Goal: Information Seeking & Learning: Check status

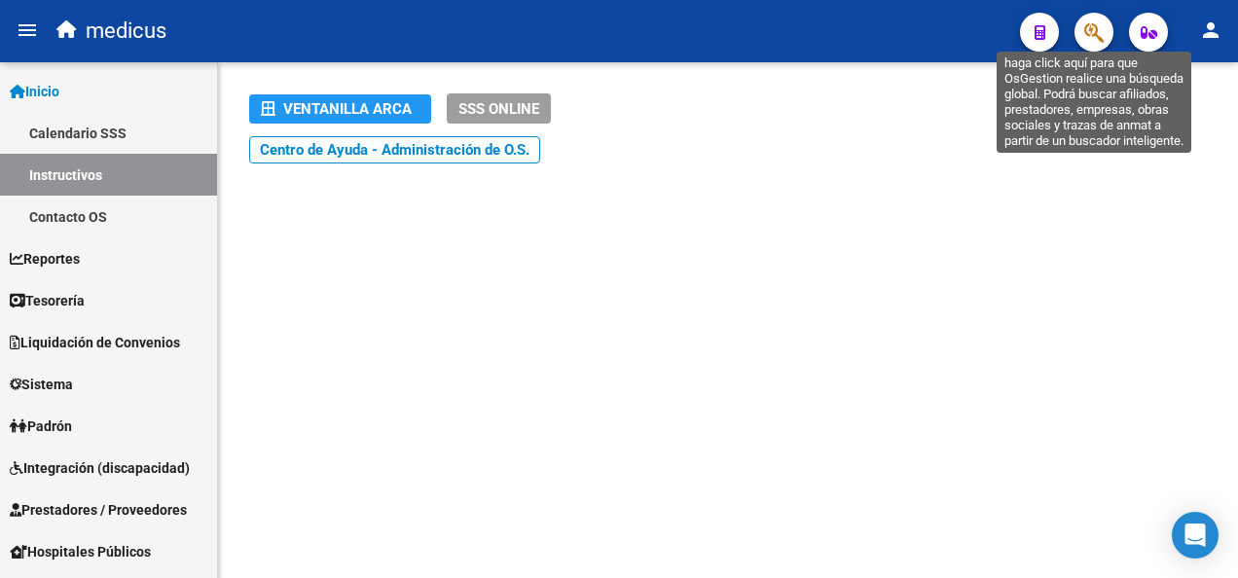
click at [1100, 25] on icon "button" at bounding box center [1093, 32] width 19 height 22
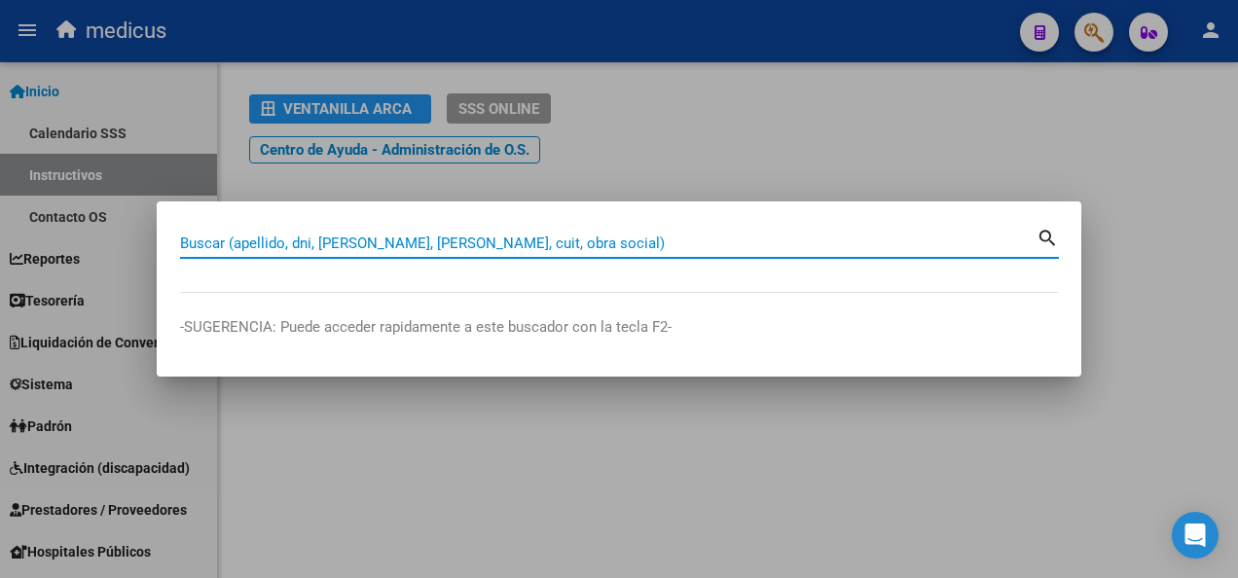
click at [401, 238] on input "Buscar (apellido, dni, [PERSON_NAME], [PERSON_NAME], cuit, obra social)" at bounding box center [608, 244] width 857 height 18
paste input "20376043089"
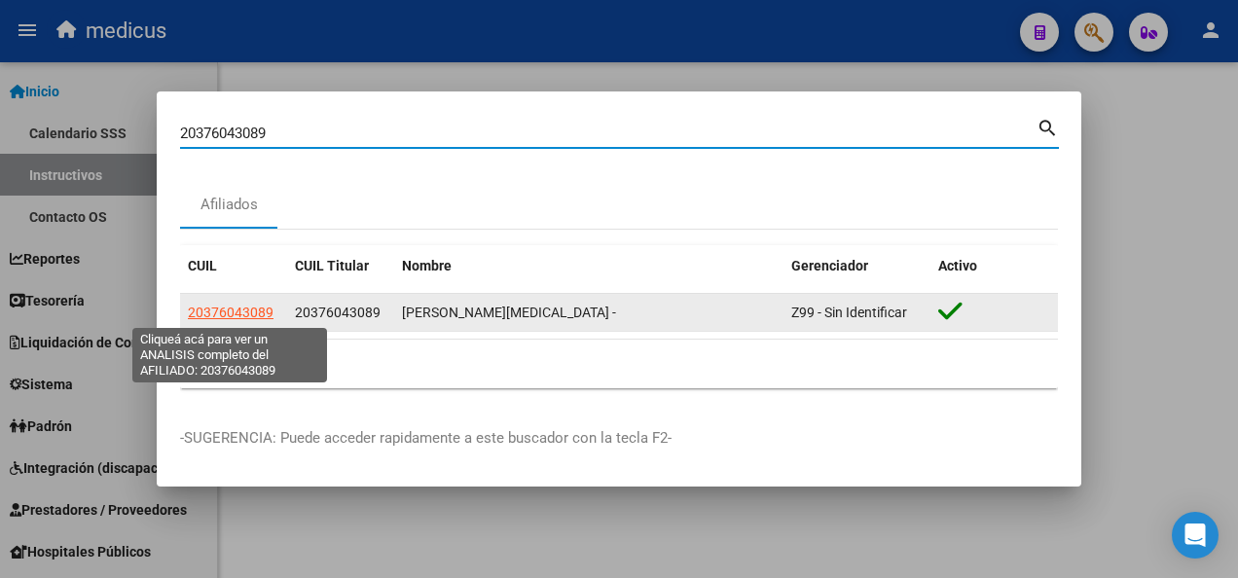
click at [246, 310] on span "20376043089" at bounding box center [231, 313] width 86 height 16
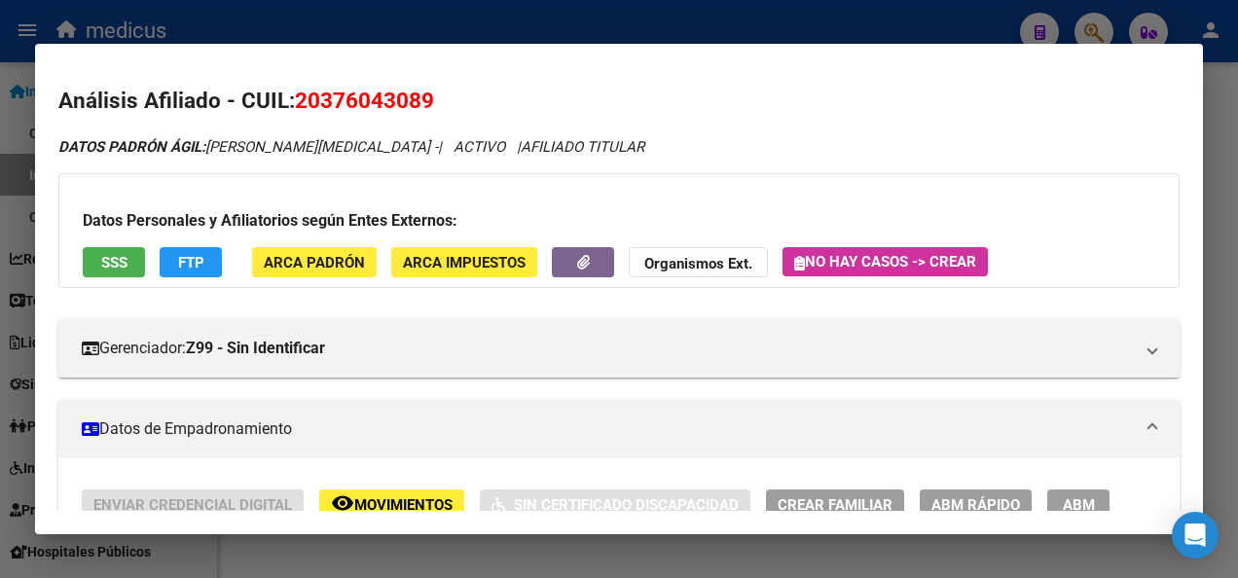
click at [119, 264] on span "SSS" at bounding box center [114, 263] width 26 height 18
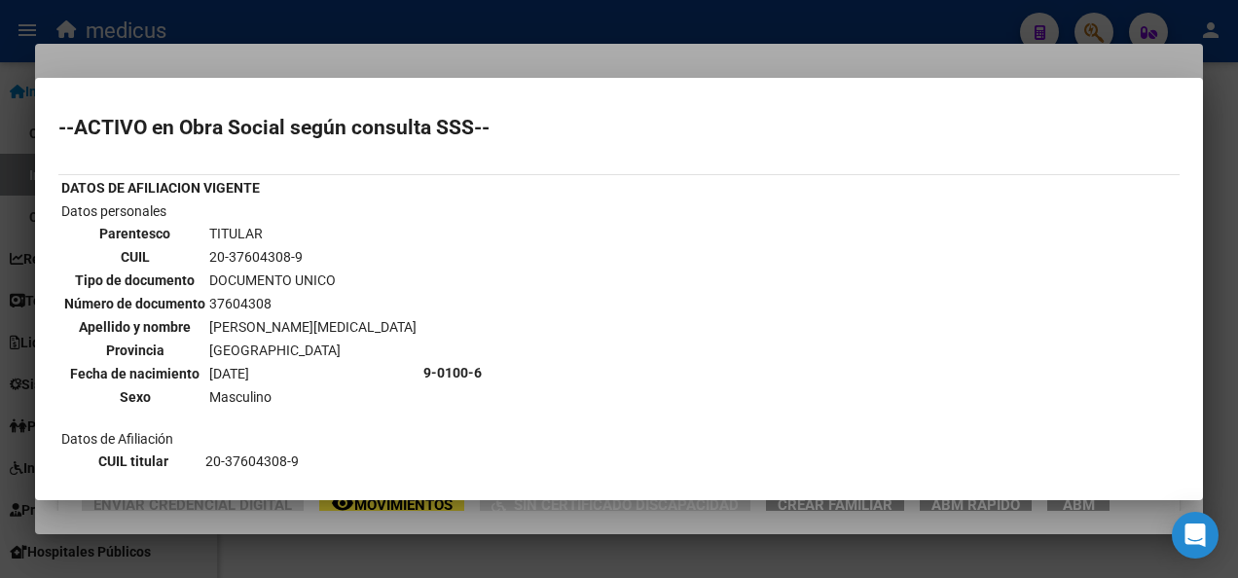
click at [496, 552] on div at bounding box center [619, 289] width 1238 height 578
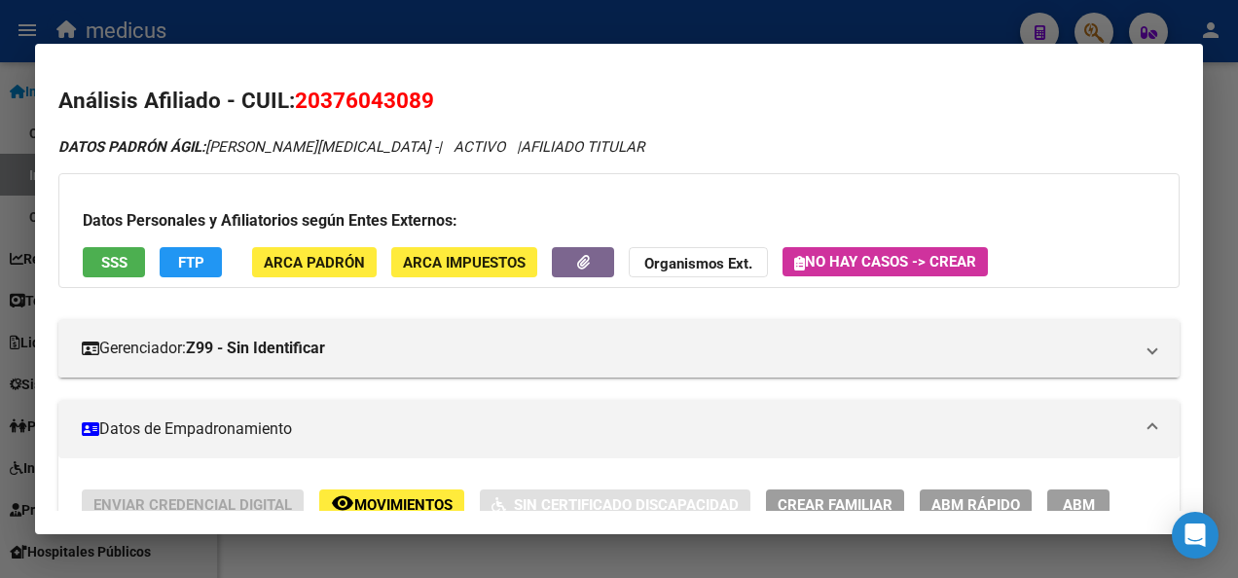
click at [496, 552] on div at bounding box center [619, 289] width 1238 height 578
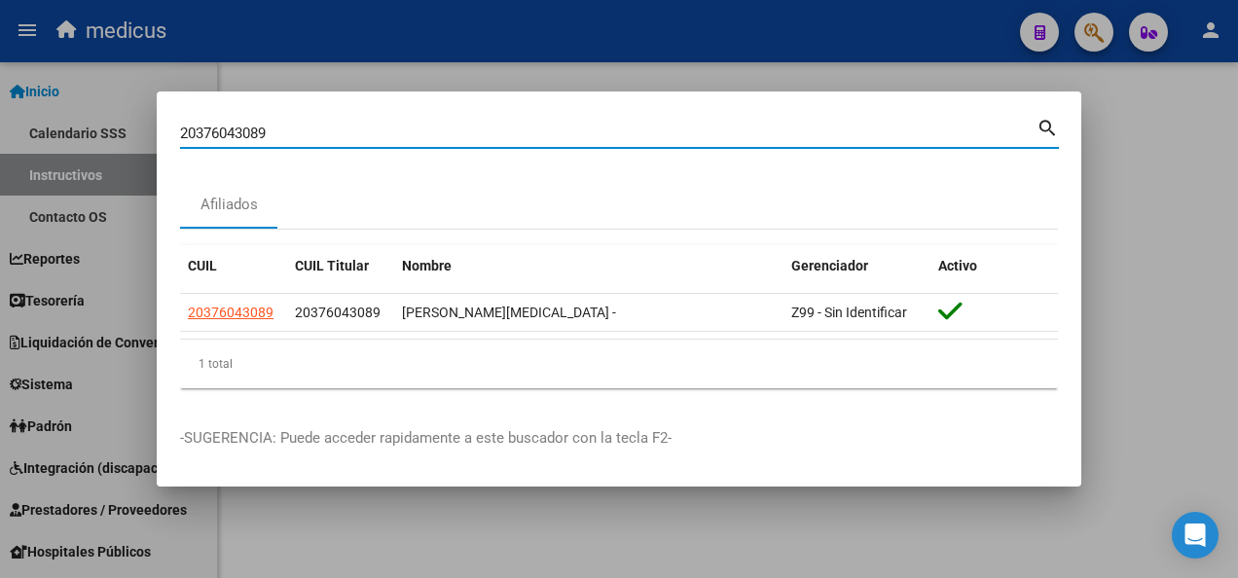
drag, startPoint x: 347, startPoint y: 130, endPoint x: 3, endPoint y: 137, distance: 343.7
click at [3, 137] on div "20376043089 Buscar (apellido, dni, cuil, nro traspaso, cuit, obra social) searc…" at bounding box center [619, 289] width 1238 height 578
paste input "7353328382"
type input "27353328382"
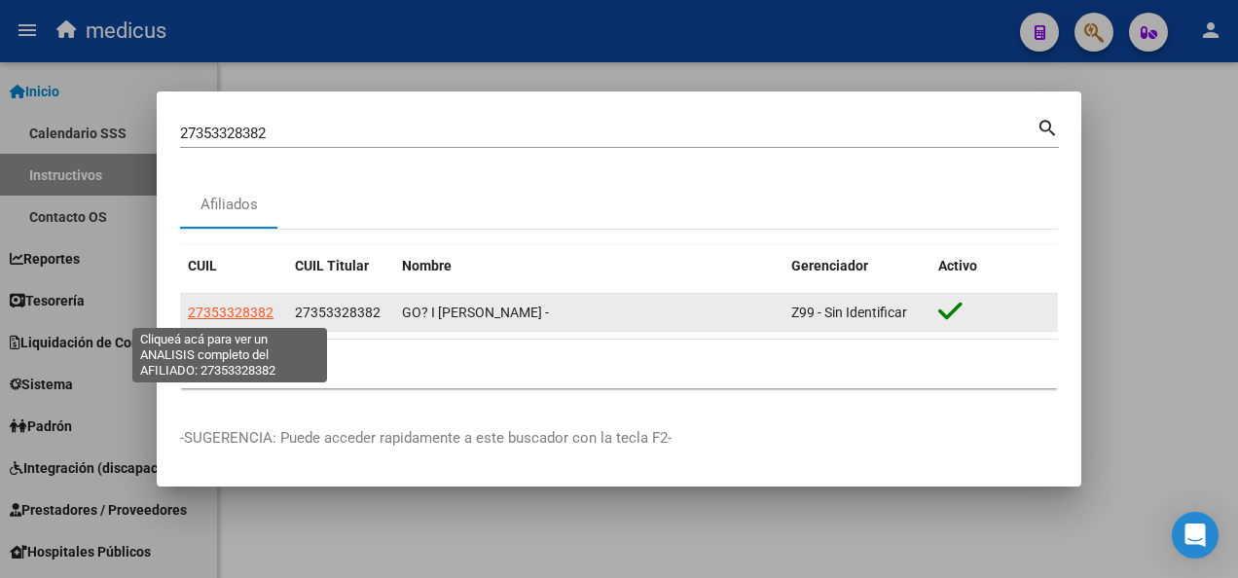
click at [223, 318] on span "27353328382" at bounding box center [231, 313] width 86 height 16
type textarea "27353328382"
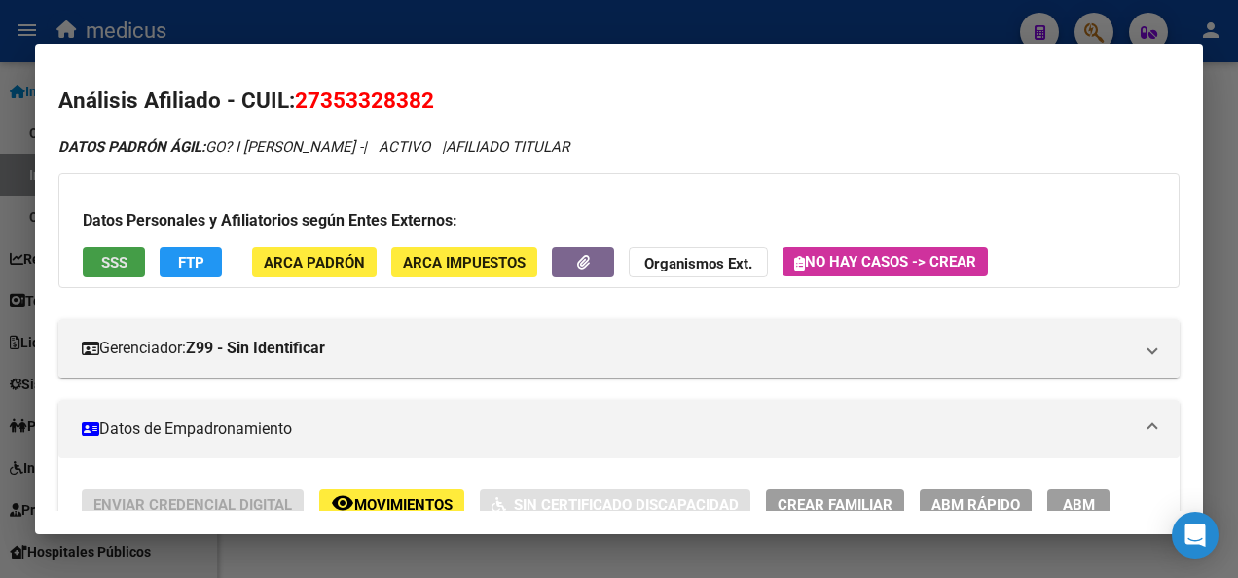
click at [105, 248] on button "SSS" at bounding box center [114, 262] width 62 height 30
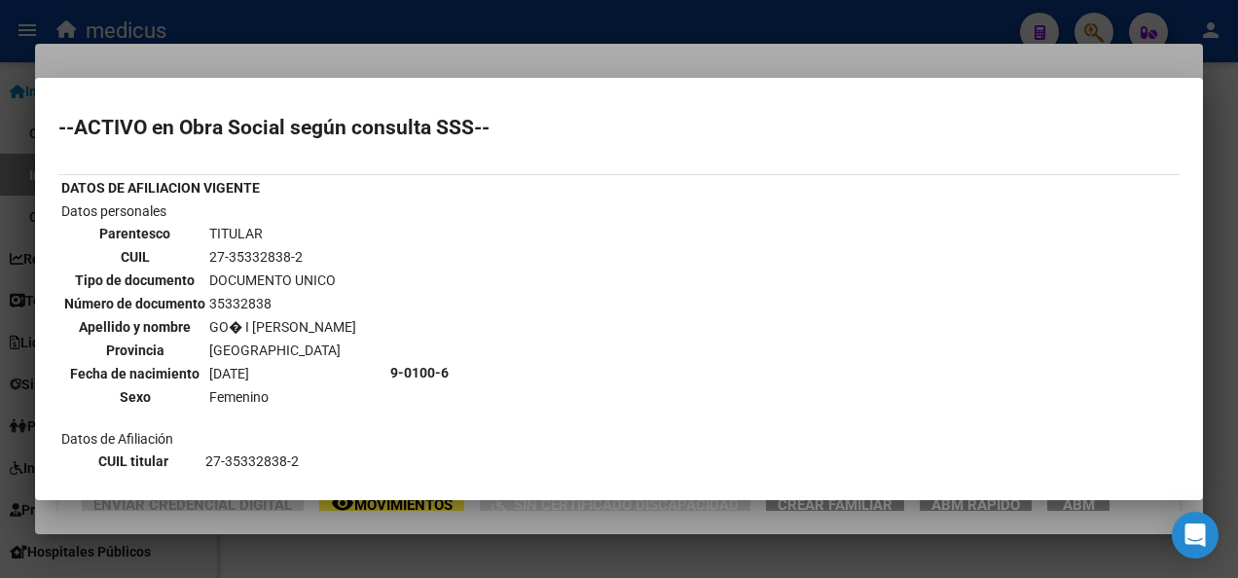
click at [484, 555] on div at bounding box center [619, 289] width 1238 height 578
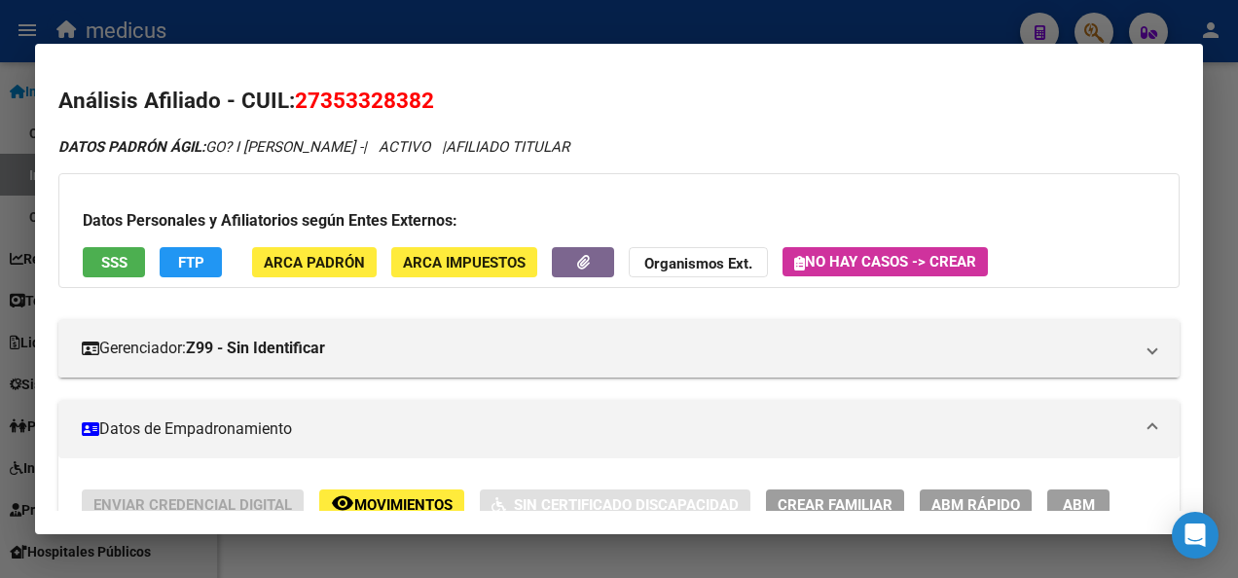
click at [484, 555] on div at bounding box center [619, 289] width 1238 height 578
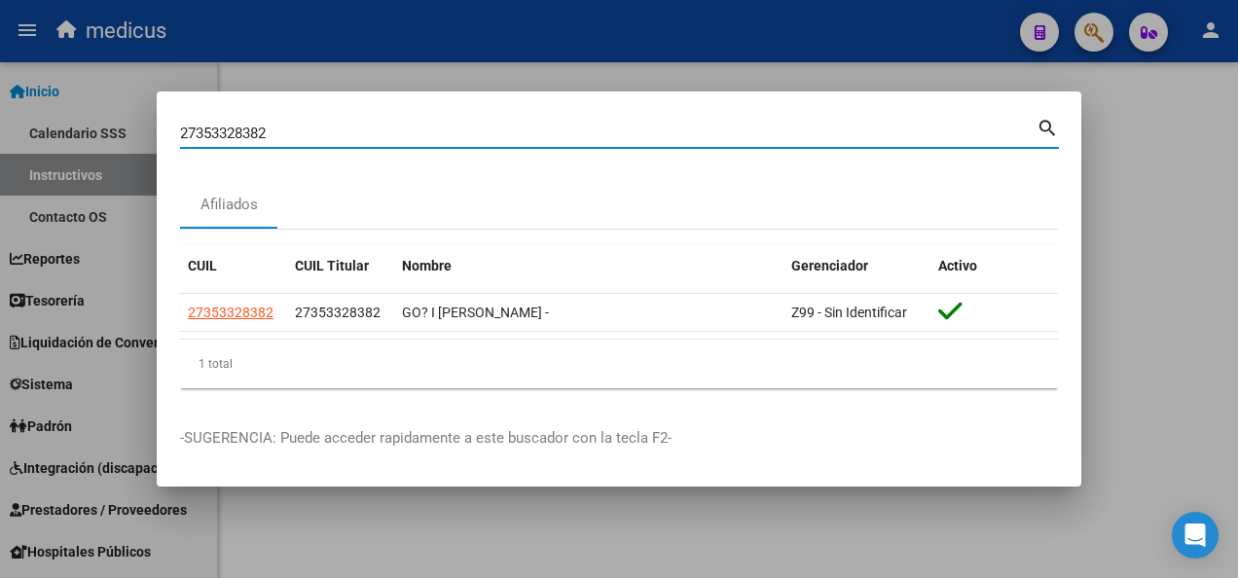
drag, startPoint x: 281, startPoint y: 127, endPoint x: 0, endPoint y: 128, distance: 281.3
click at [0, 127] on html "menu medicus person Firma Express Inicio Calendario SSS Instructivos Contacto O…" at bounding box center [619, 289] width 1238 height 578
paste input "97071249"
type input "27397071249"
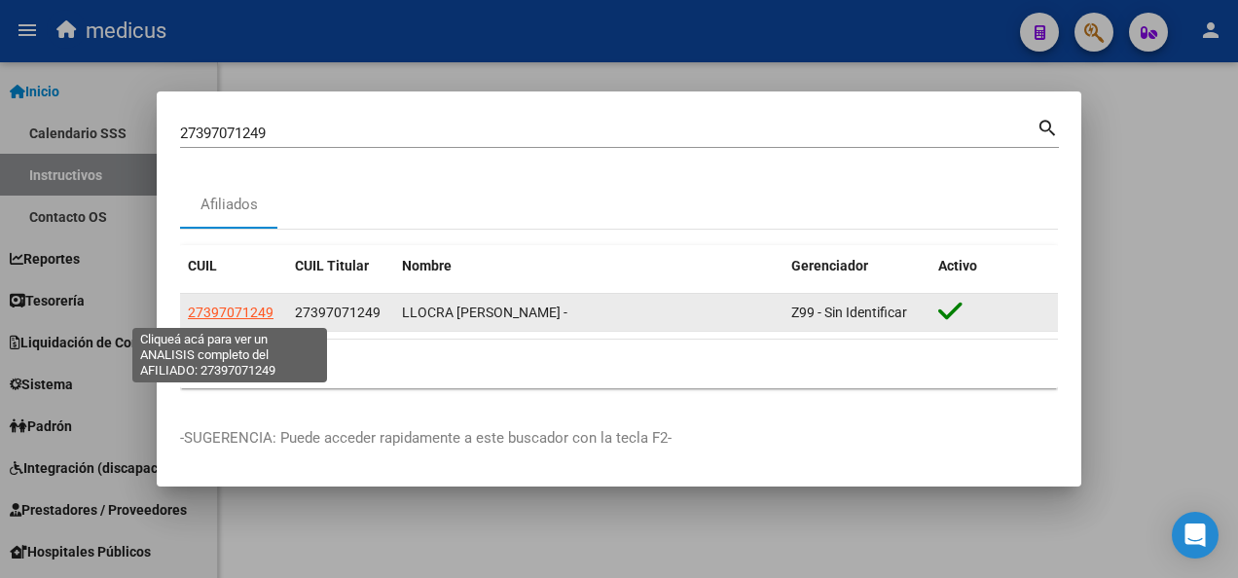
click at [212, 315] on span "27397071249" at bounding box center [231, 313] width 86 height 16
type textarea "27397071249"
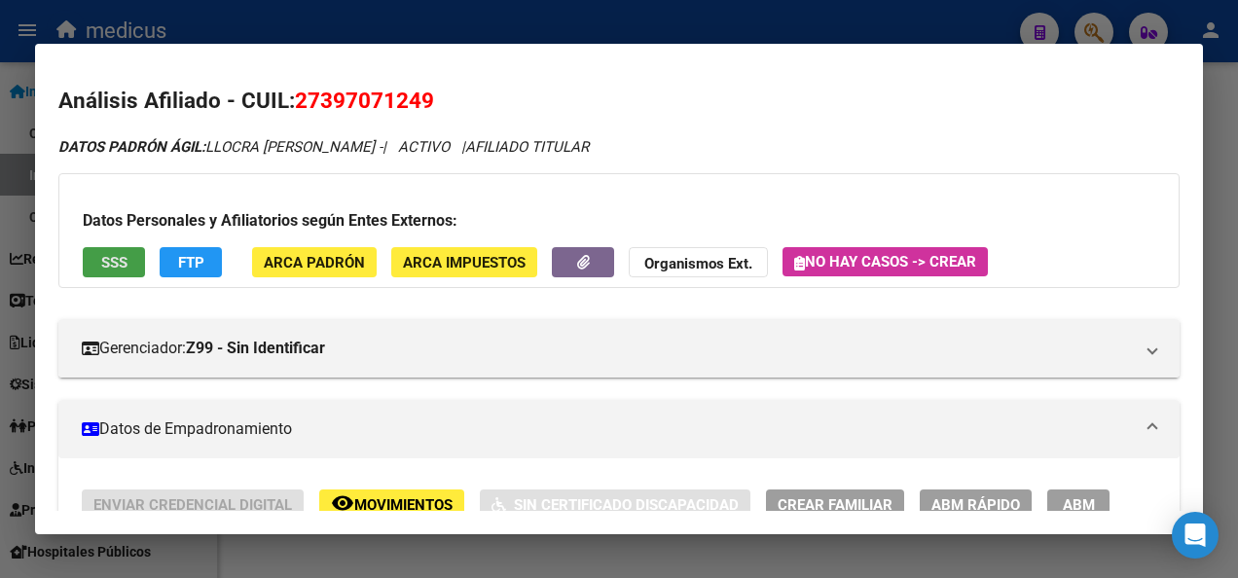
click at [114, 255] on span "SSS" at bounding box center [114, 263] width 26 height 18
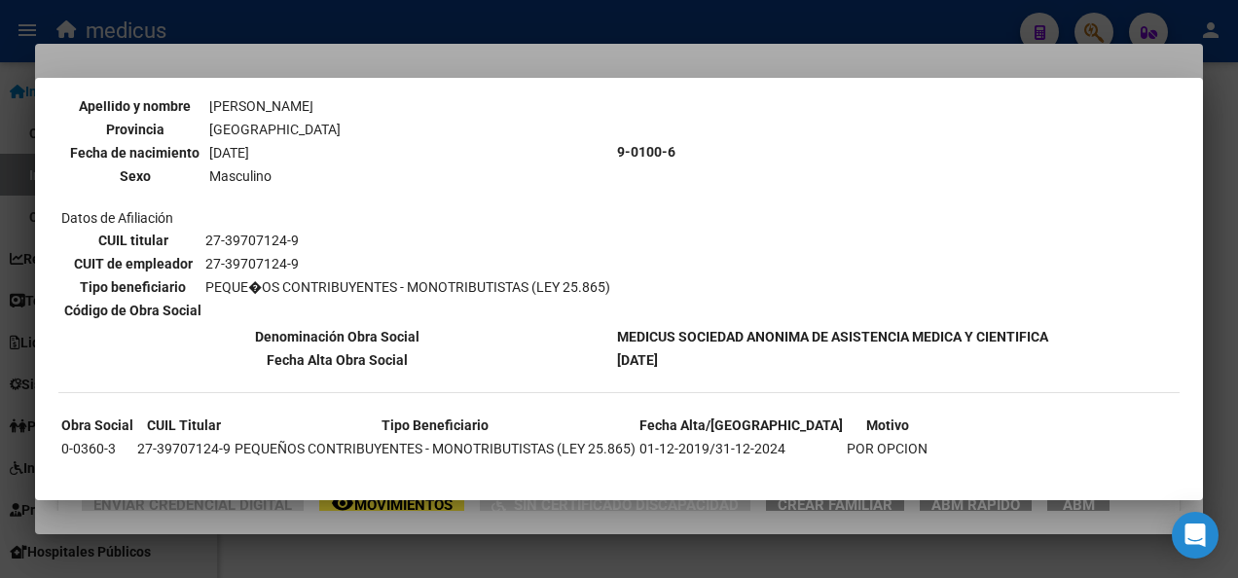
scroll to position [1618, 0]
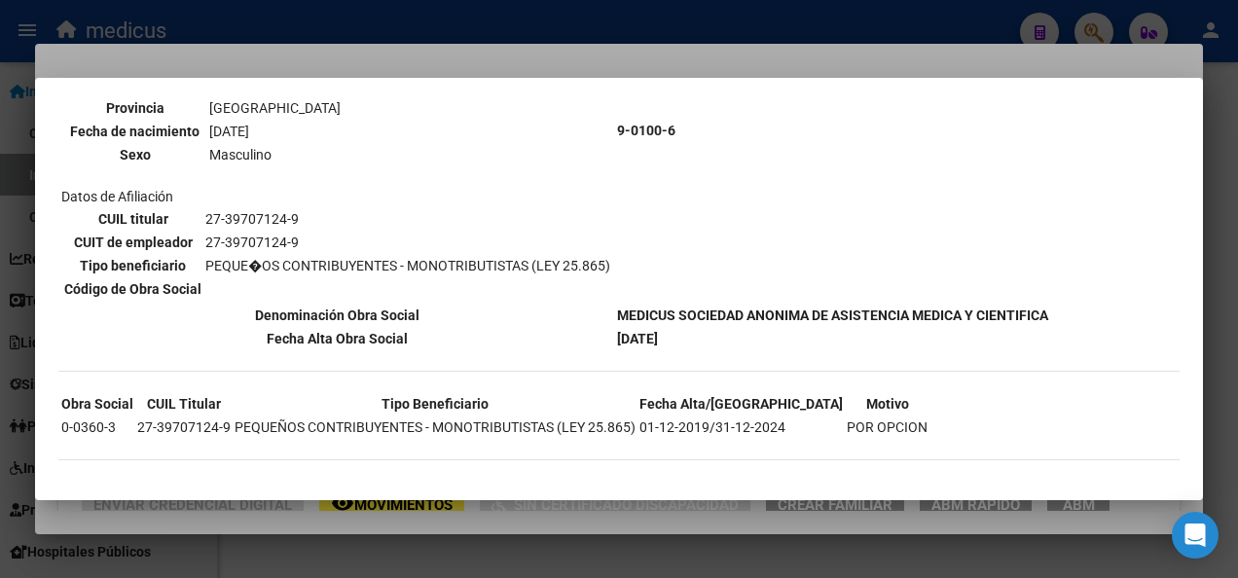
click at [853, 543] on div at bounding box center [619, 289] width 1238 height 578
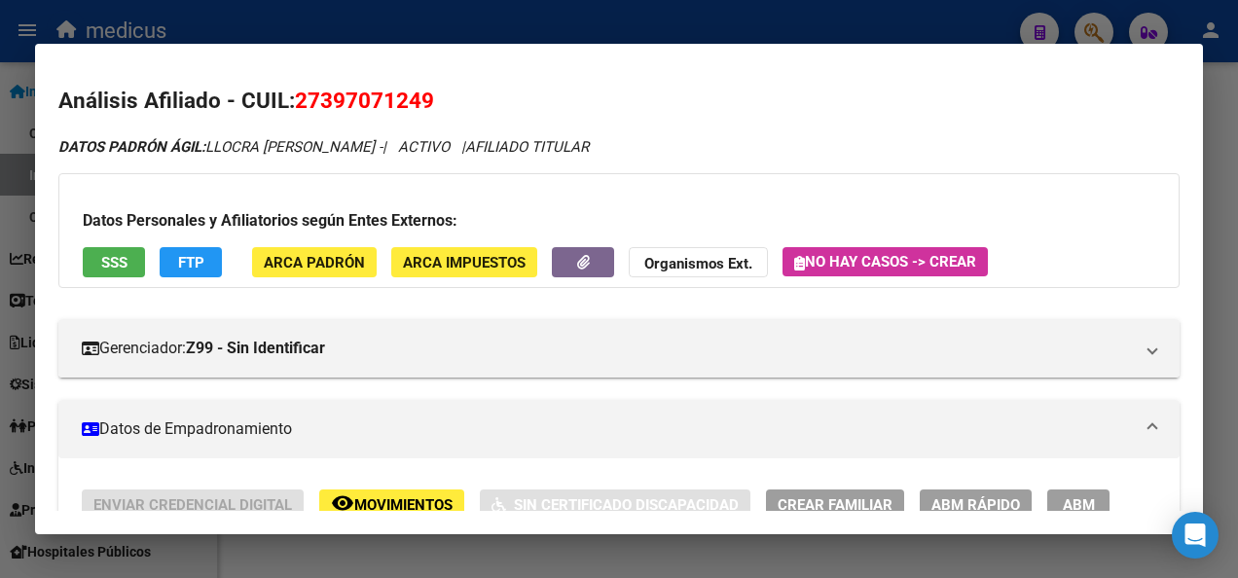
click at [411, 534] on mat-dialog-container "Análisis Afiliado - CUIL: 27397071249 DATOS PADRÓN ÁGIL: LLOCRA [PERSON_NAME] -…" at bounding box center [619, 290] width 1168 height 492
click at [411, 540] on div at bounding box center [619, 289] width 1238 height 578
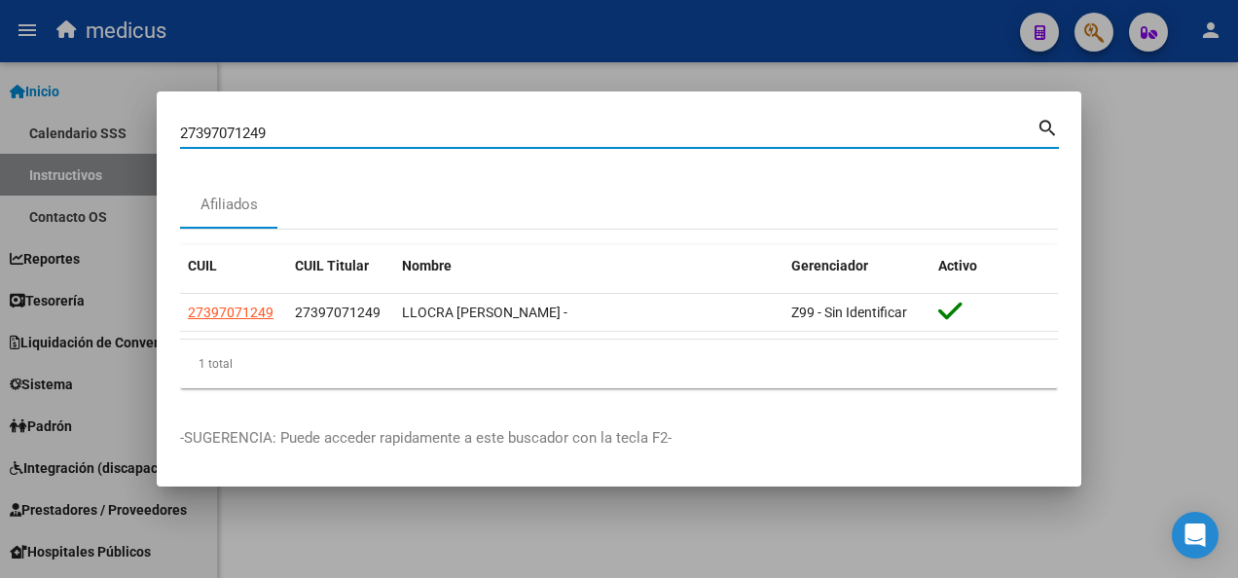
drag, startPoint x: 275, startPoint y: 129, endPoint x: 3, endPoint y: 114, distance: 273.0
click at [3, 114] on div "27397071249 Buscar (apellido, dni, cuil, nro traspaso, cuit, obra social) searc…" at bounding box center [619, 289] width 1238 height 578
paste input "0316842357"
type input "20316842357"
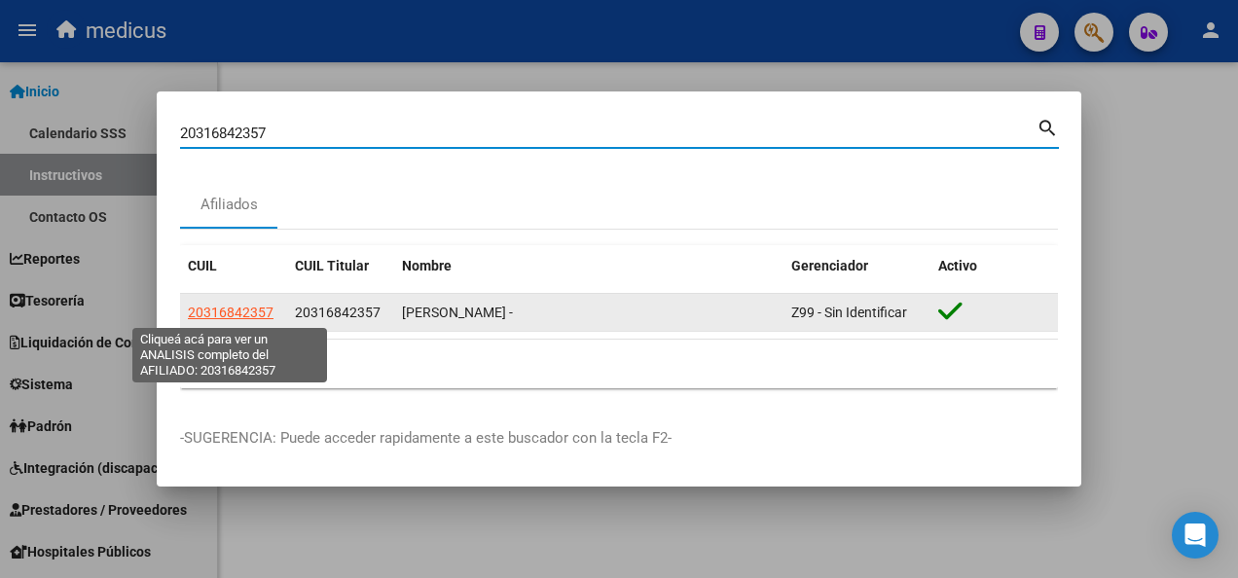
click at [238, 309] on span "20316842357" at bounding box center [231, 313] width 86 height 16
type textarea "20316842357"
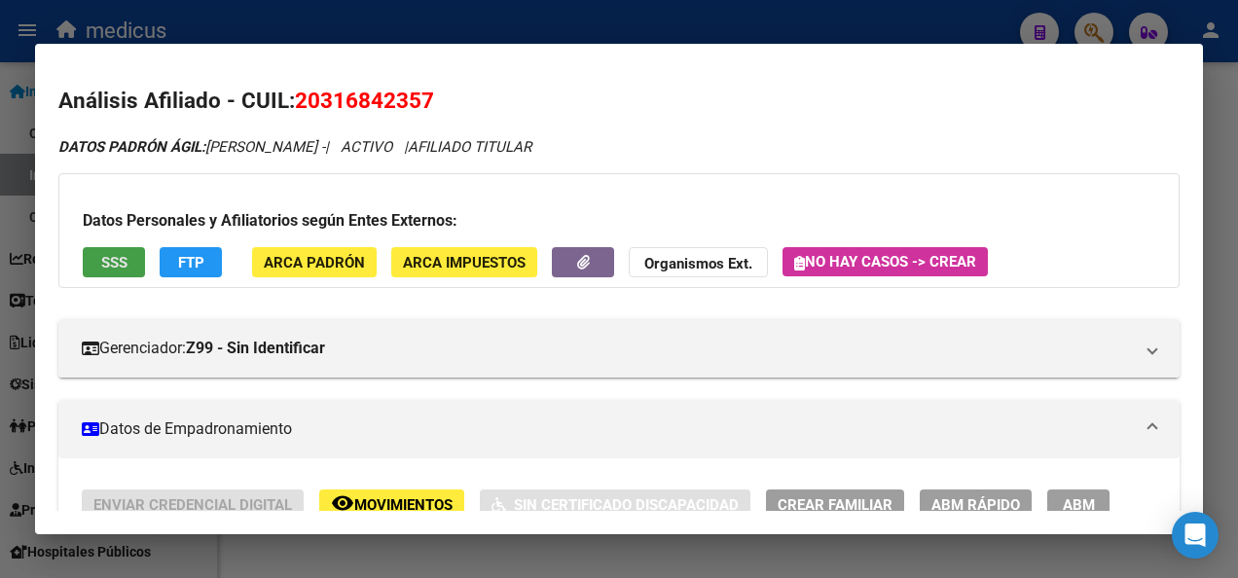
click at [109, 268] on span "SSS" at bounding box center [114, 263] width 26 height 18
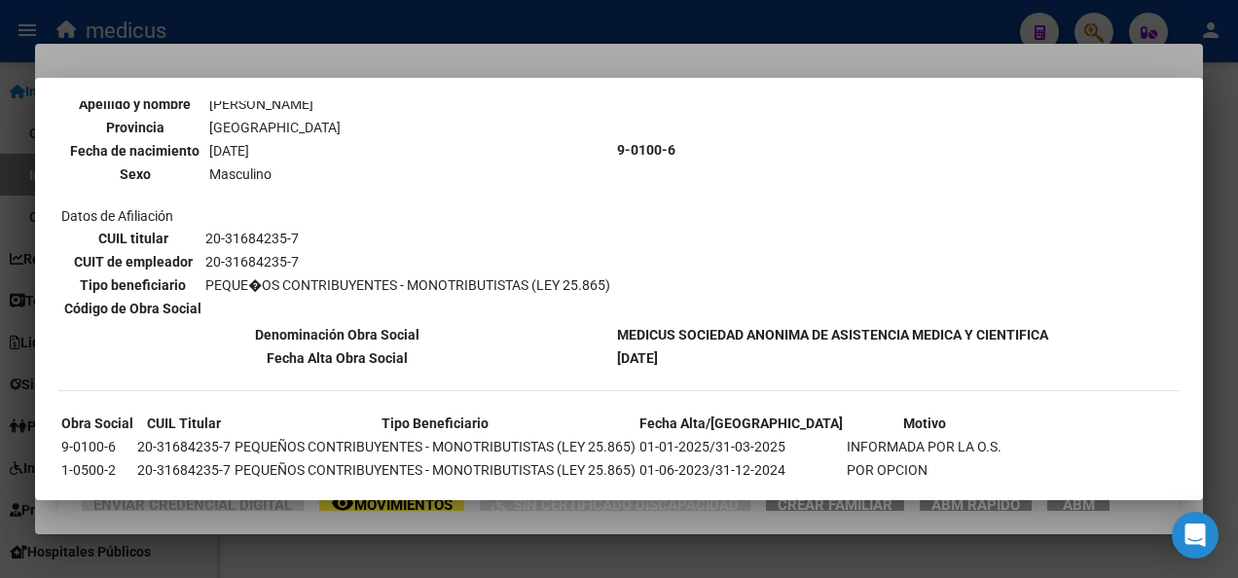
scroll to position [749, 0]
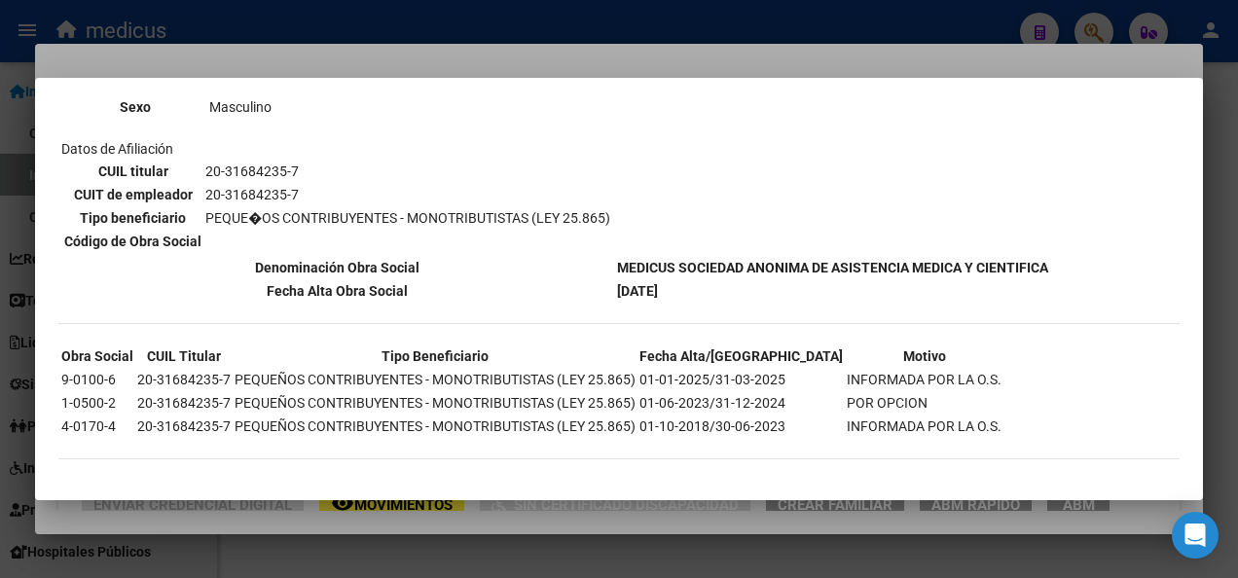
click at [483, 557] on div at bounding box center [619, 289] width 1238 height 578
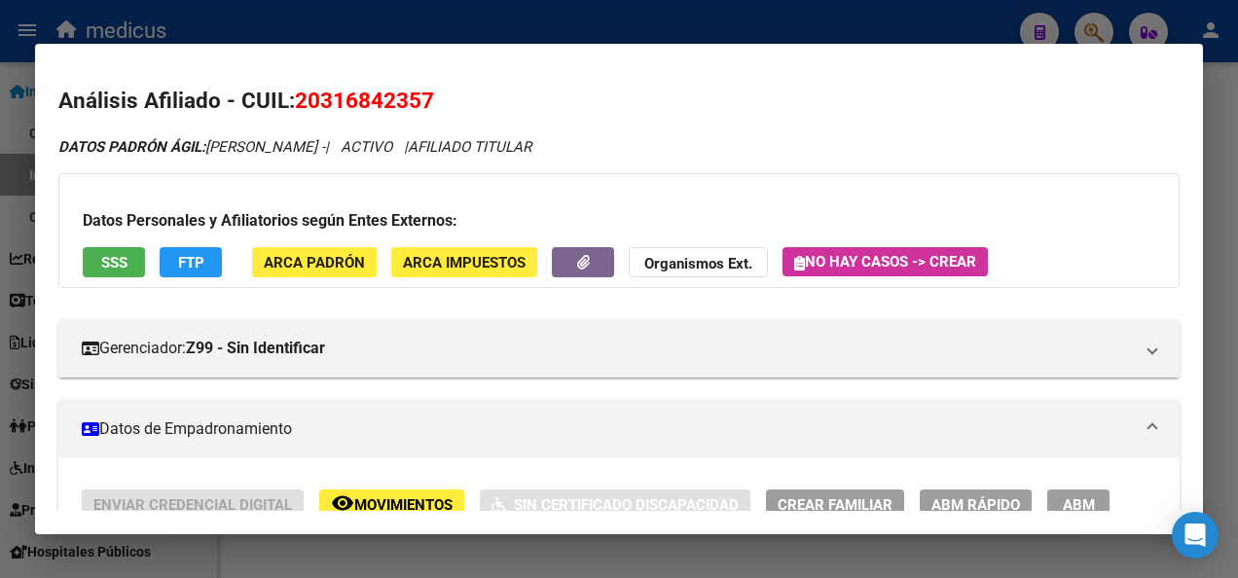
click at [483, 557] on div at bounding box center [619, 289] width 1238 height 578
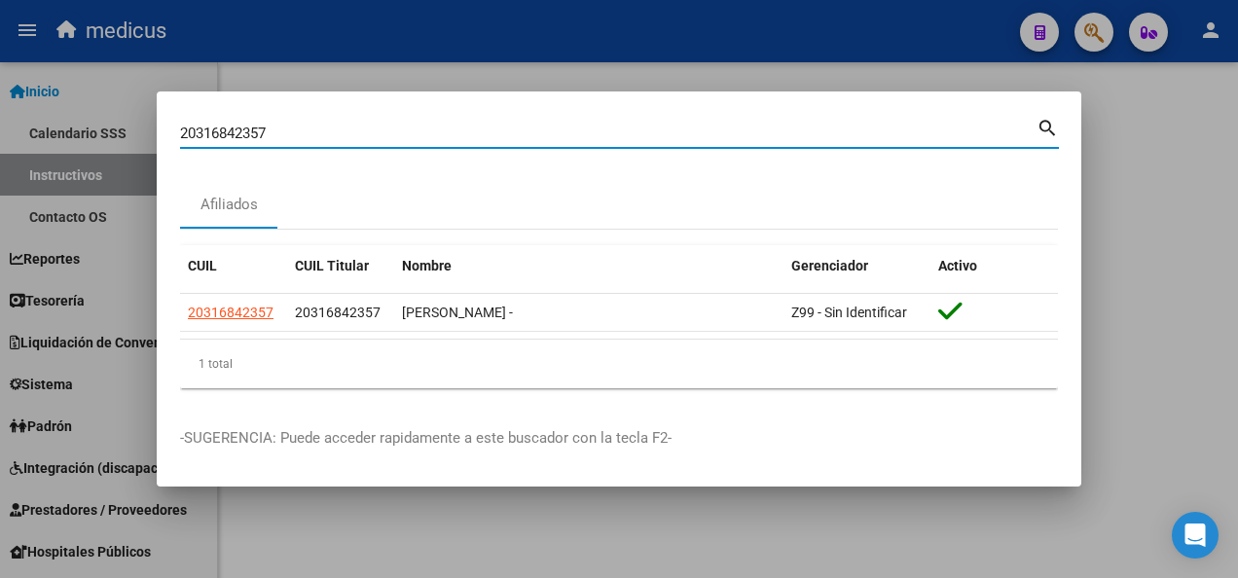
drag, startPoint x: 286, startPoint y: 135, endPoint x: 123, endPoint y: 137, distance: 163.5
click at [123, 137] on div "20316842357 Buscar (apellido, dni, cuil, nro traspaso, cuit, obra social) searc…" at bounding box center [619, 289] width 1238 height 578
paste input "07423570"
type input "20307423570"
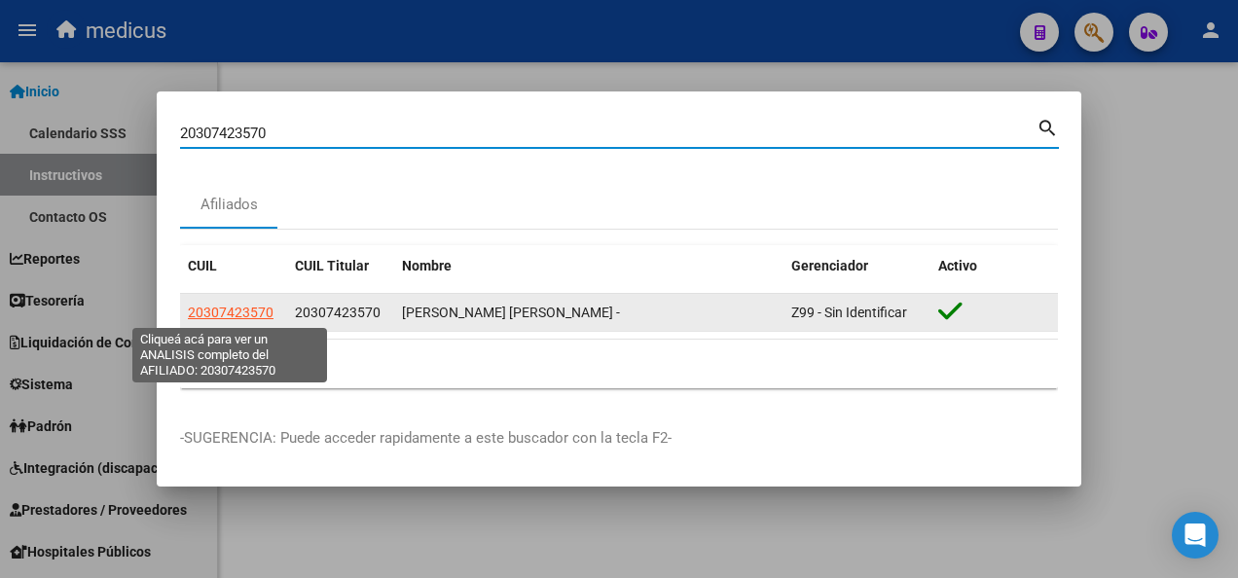
click at [218, 311] on span "20307423570" at bounding box center [231, 313] width 86 height 16
type textarea "20307423570"
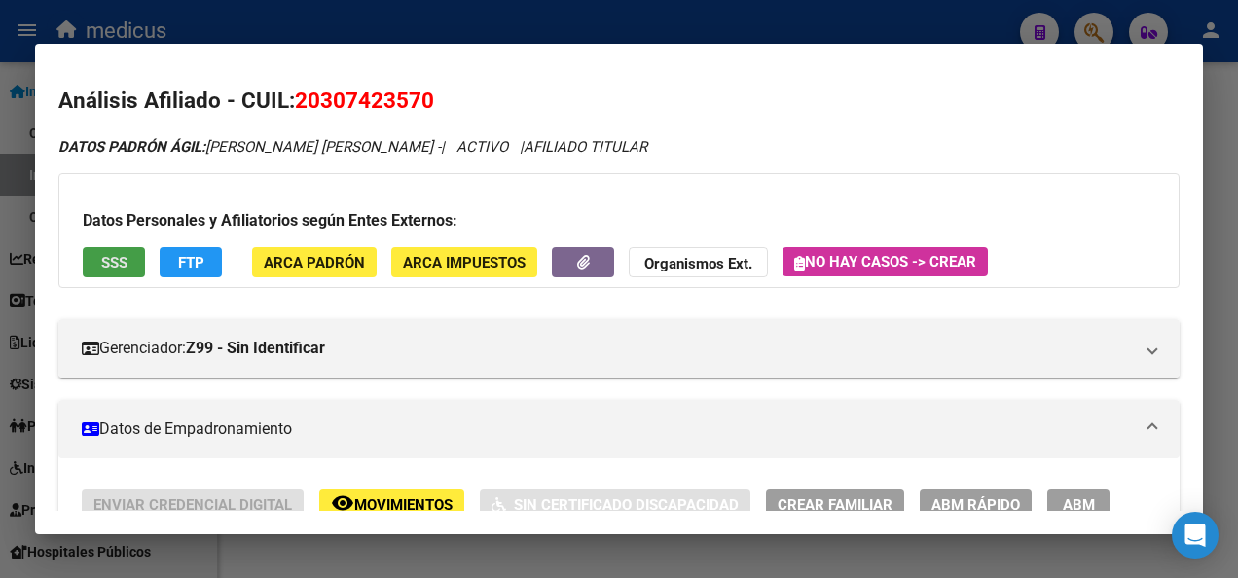
click at [106, 261] on span "SSS" at bounding box center [114, 263] width 26 height 18
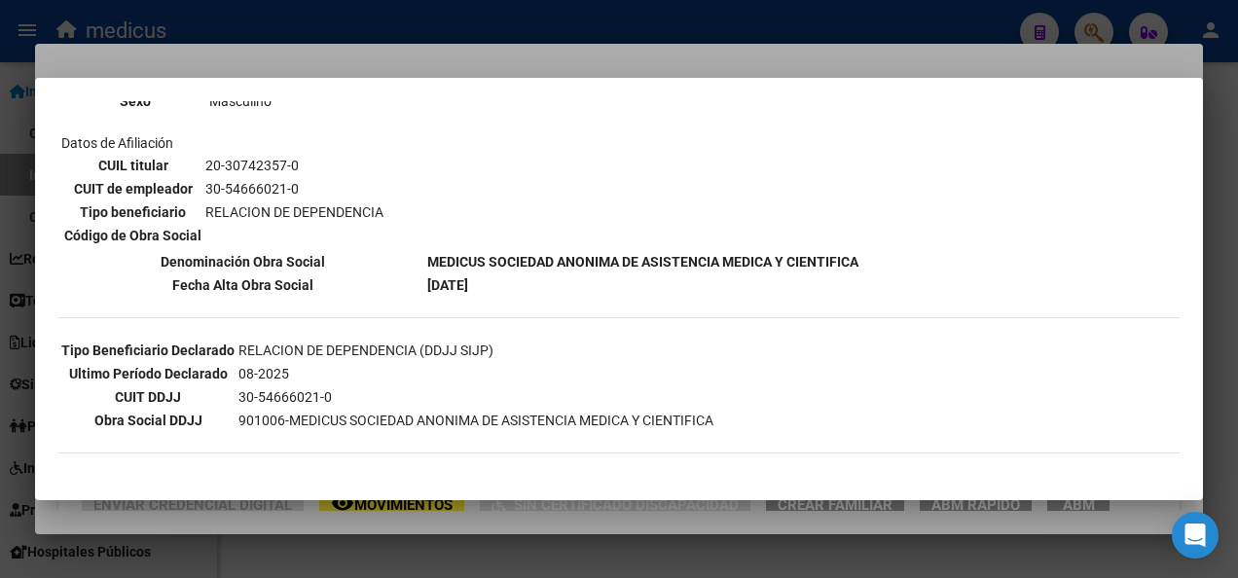
scroll to position [292, 0]
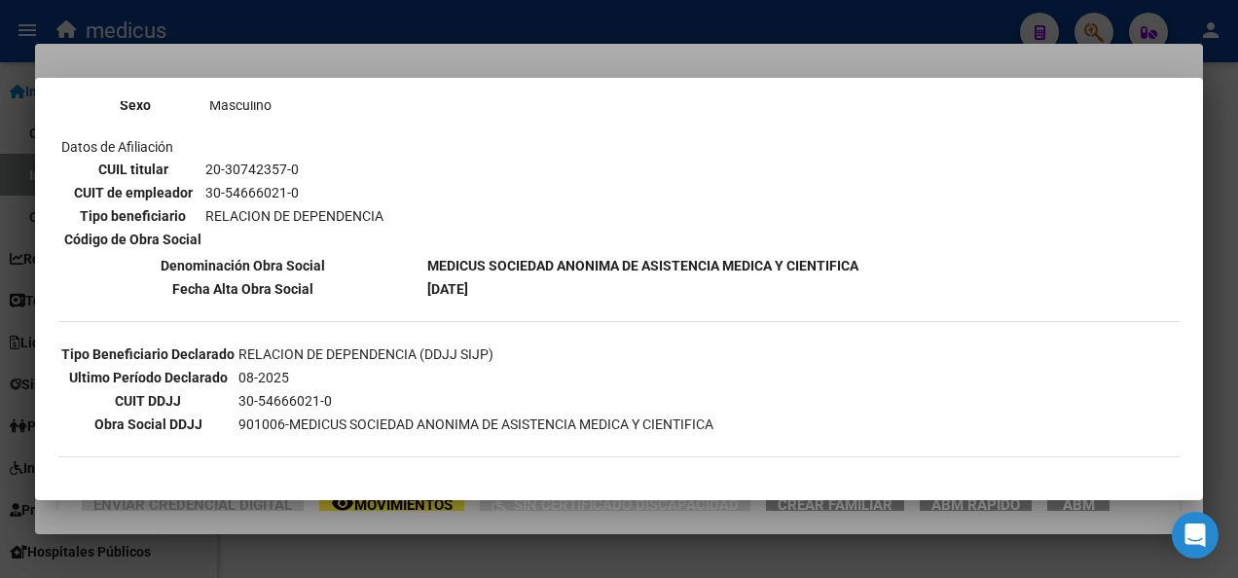
click at [424, 555] on div at bounding box center [619, 289] width 1238 height 578
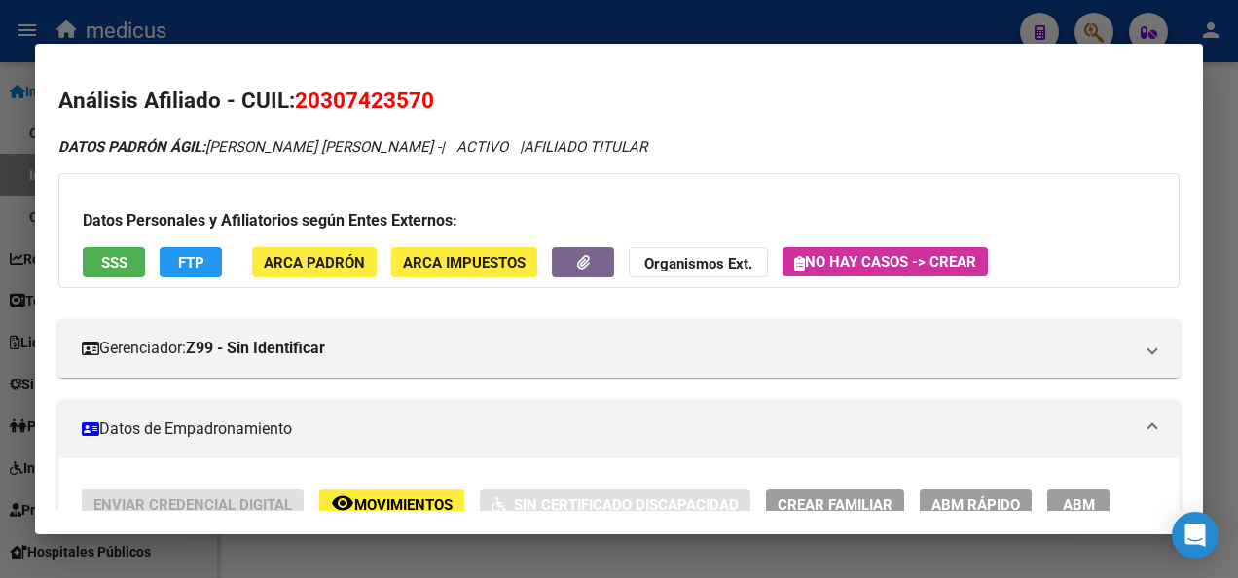
click at [424, 555] on div at bounding box center [619, 289] width 1238 height 578
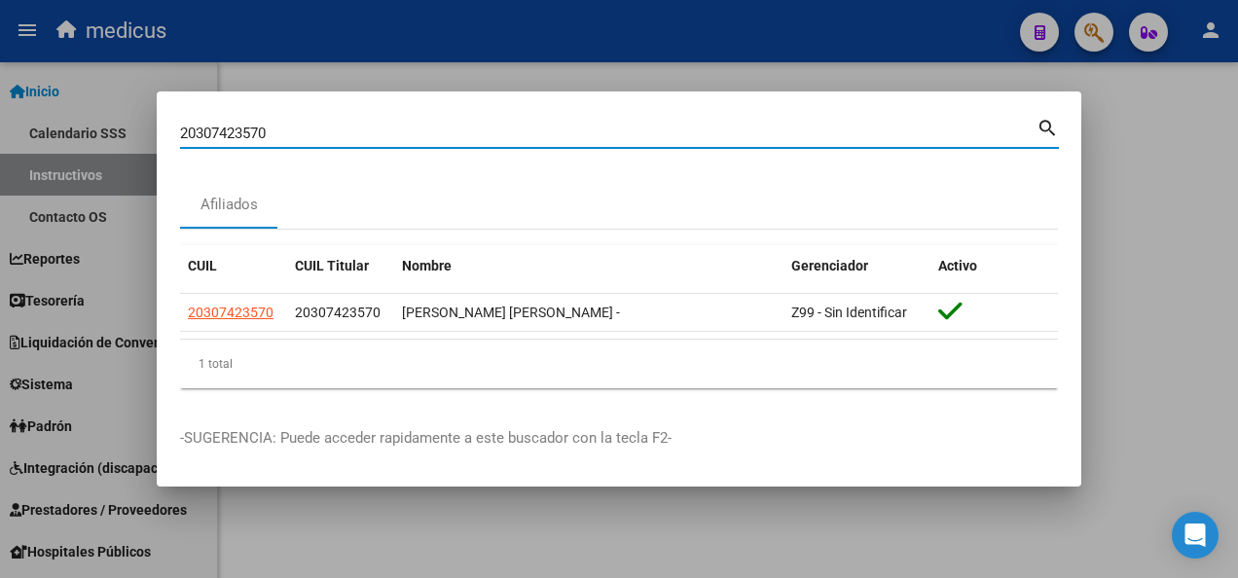
drag, startPoint x: 280, startPoint y: 126, endPoint x: 199, endPoint y: 130, distance: 81.9
click at [199, 130] on input "20307423570" at bounding box center [608, 134] width 857 height 18
type input "2"
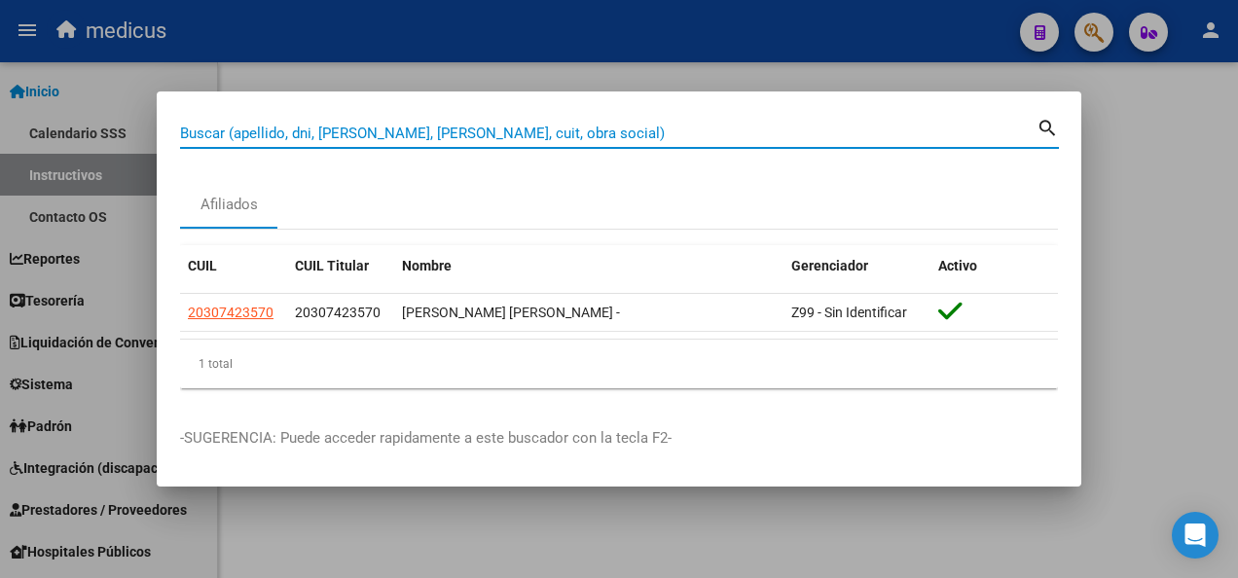
paste input "20391689637"
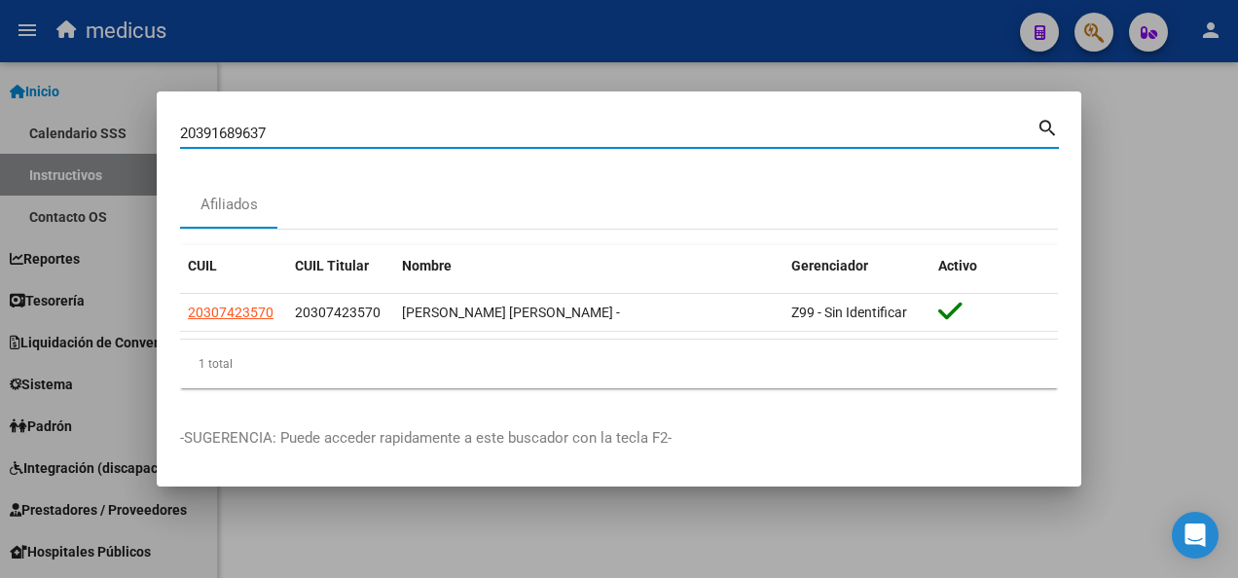
type input "20391689637"
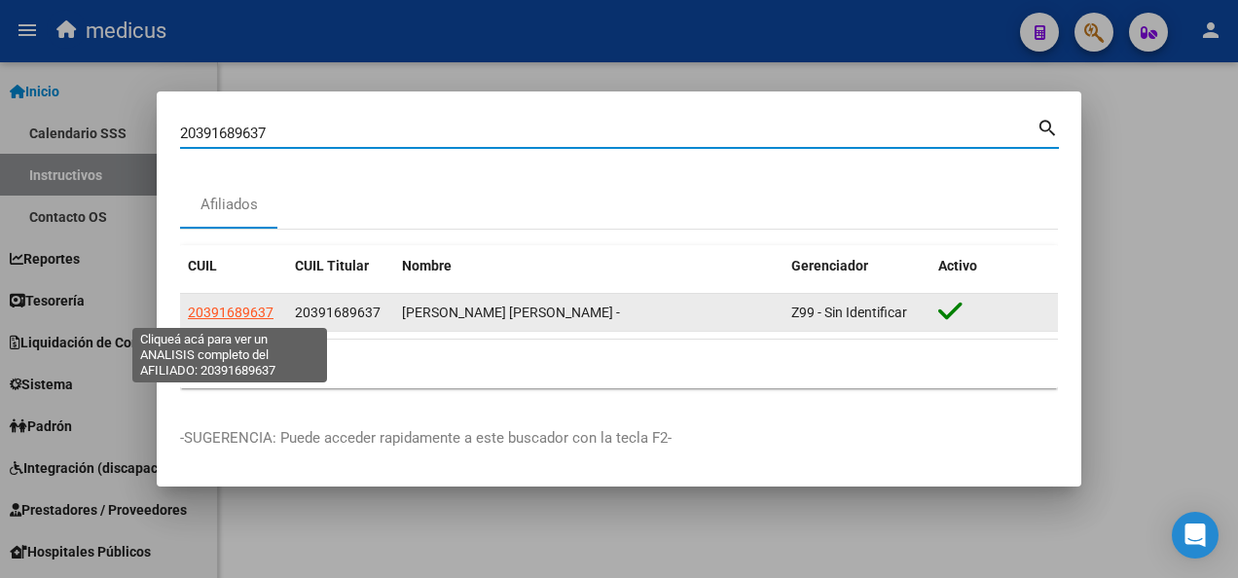
click at [220, 306] on span "20391689637" at bounding box center [231, 313] width 86 height 16
type textarea "20391689637"
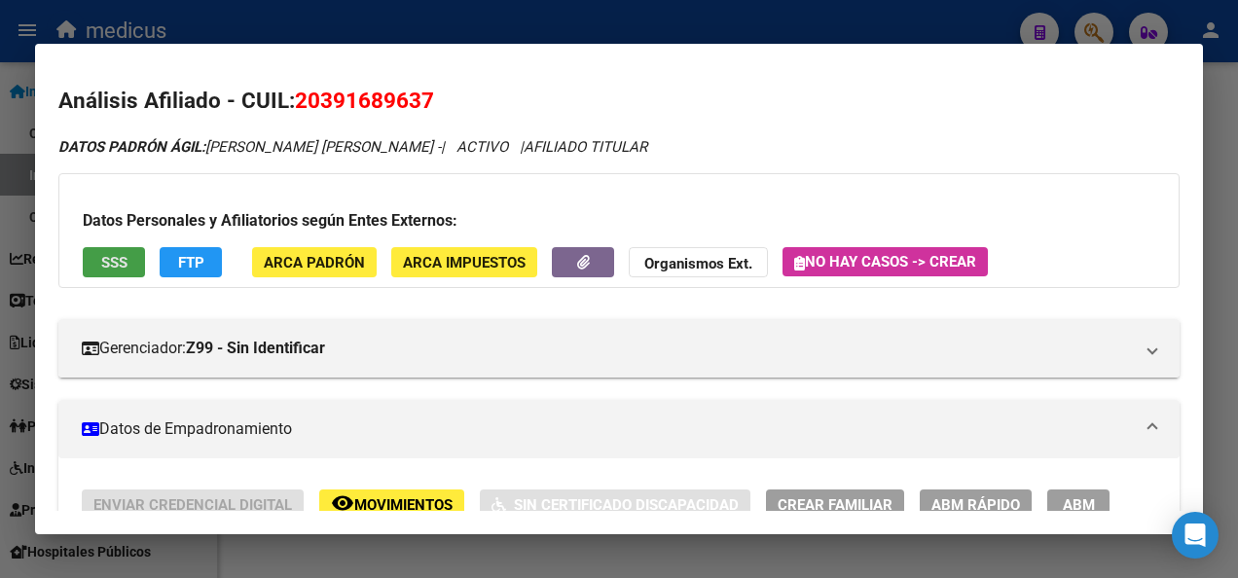
click at [93, 254] on button "SSS" at bounding box center [114, 262] width 62 height 30
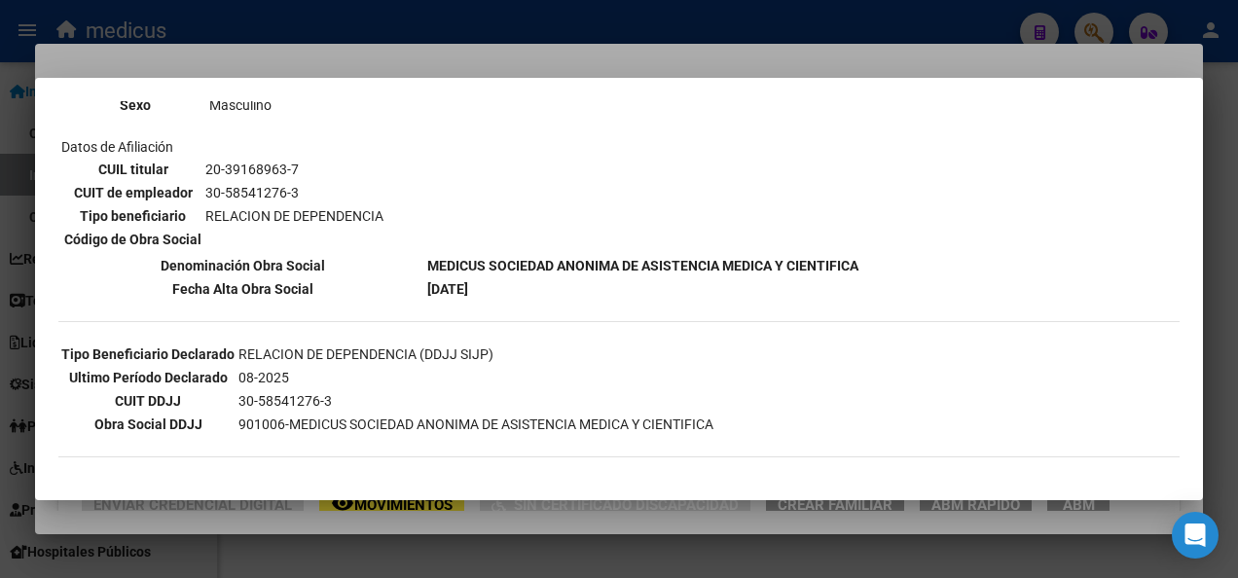
click at [475, 547] on div at bounding box center [619, 289] width 1238 height 578
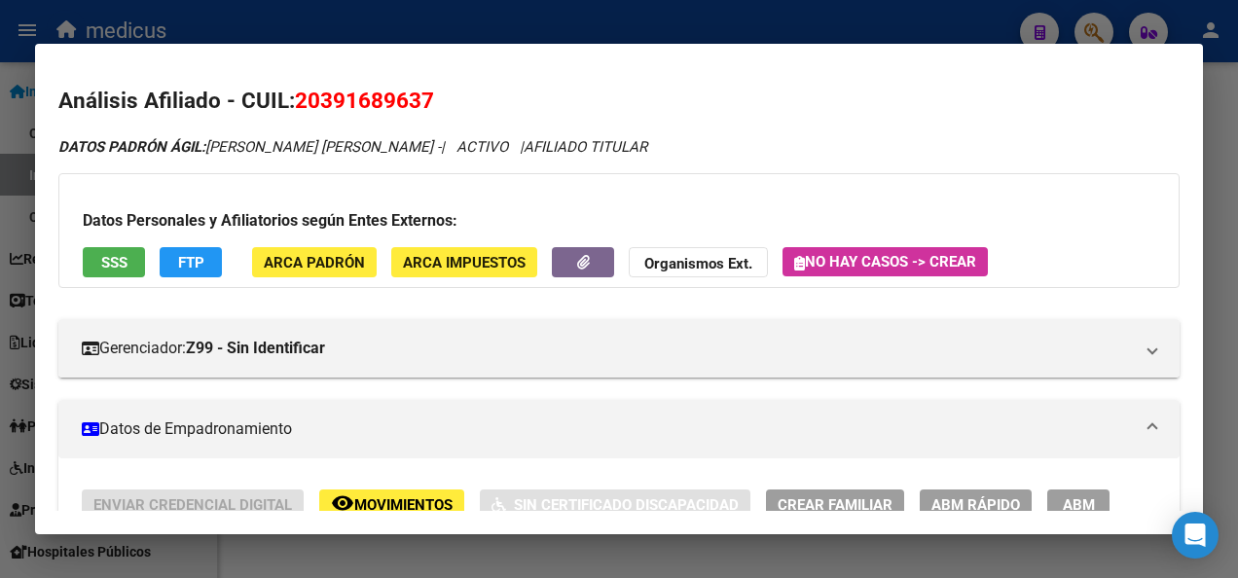
click at [475, 547] on div at bounding box center [619, 289] width 1238 height 578
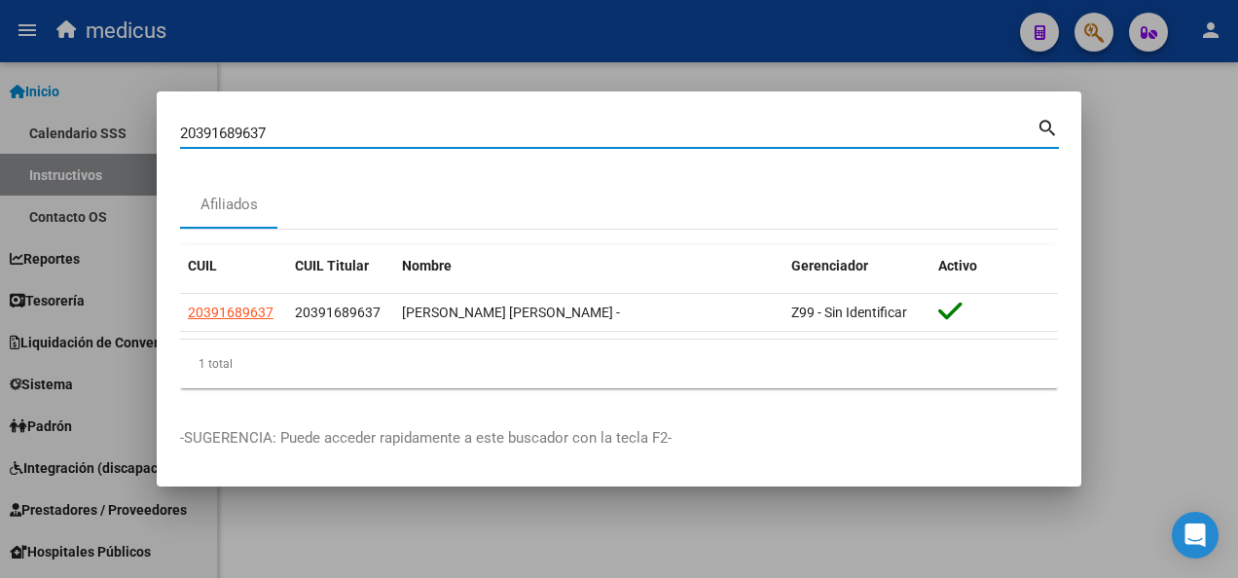
drag, startPoint x: 294, startPoint y: 125, endPoint x: 105, endPoint y: 136, distance: 189.2
click at [105, 136] on div "20391689637 Buscar (apellido, dni, cuil, nro traspaso, cuit, obra social) searc…" at bounding box center [619, 289] width 1238 height 578
paste input "7424198019"
type input "27424198019"
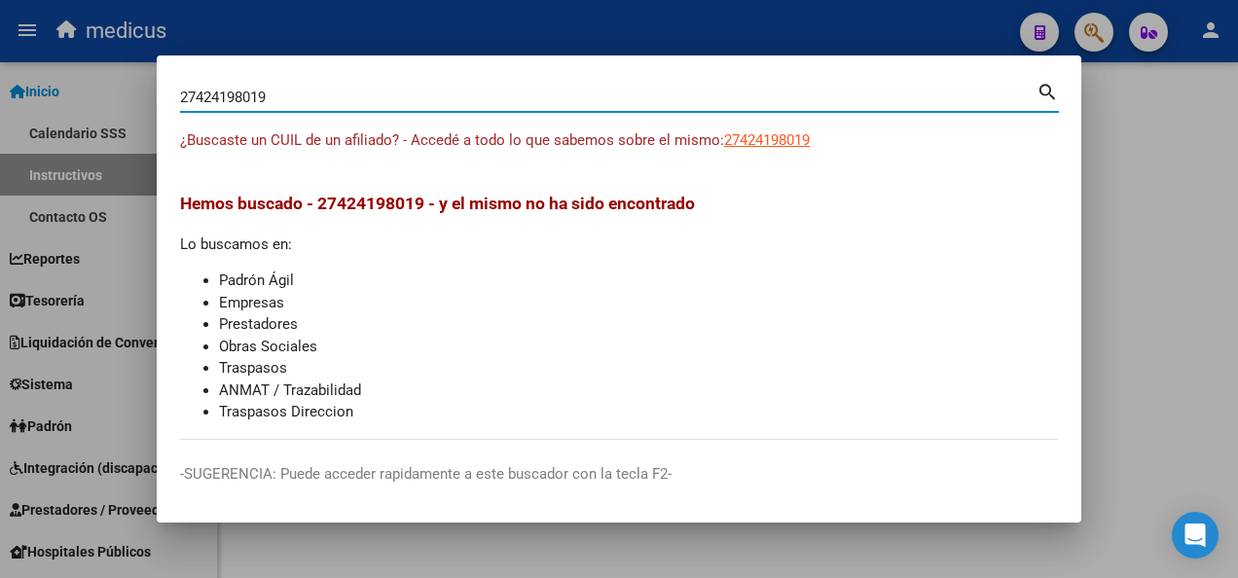
click at [1203, 212] on div at bounding box center [619, 289] width 1238 height 578
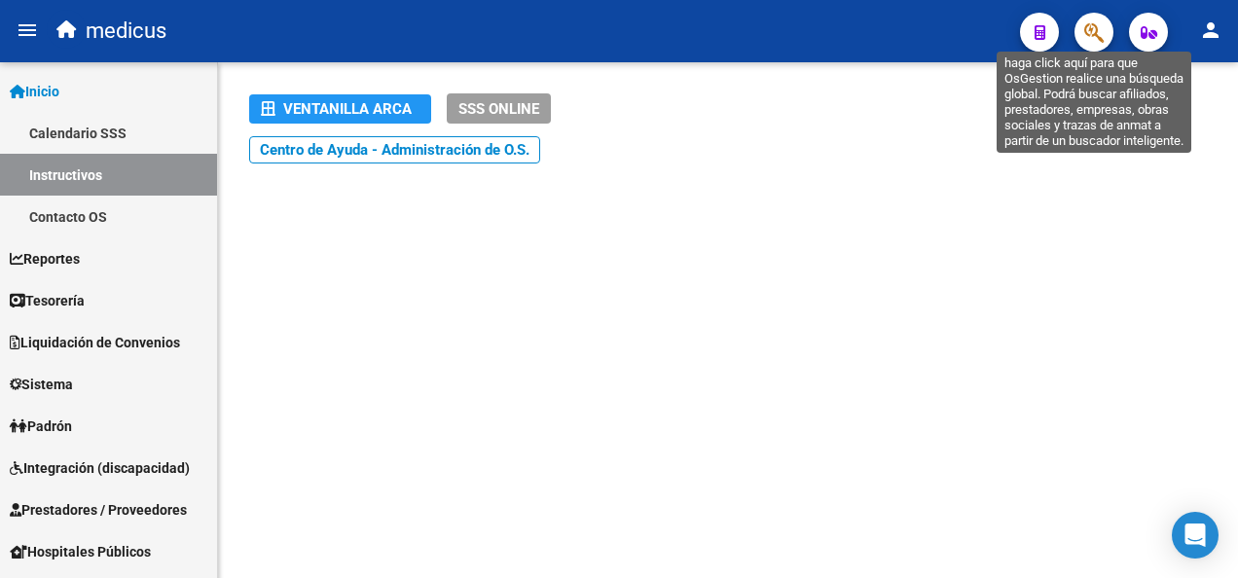
click at [1101, 26] on icon "button" at bounding box center [1093, 32] width 19 height 22
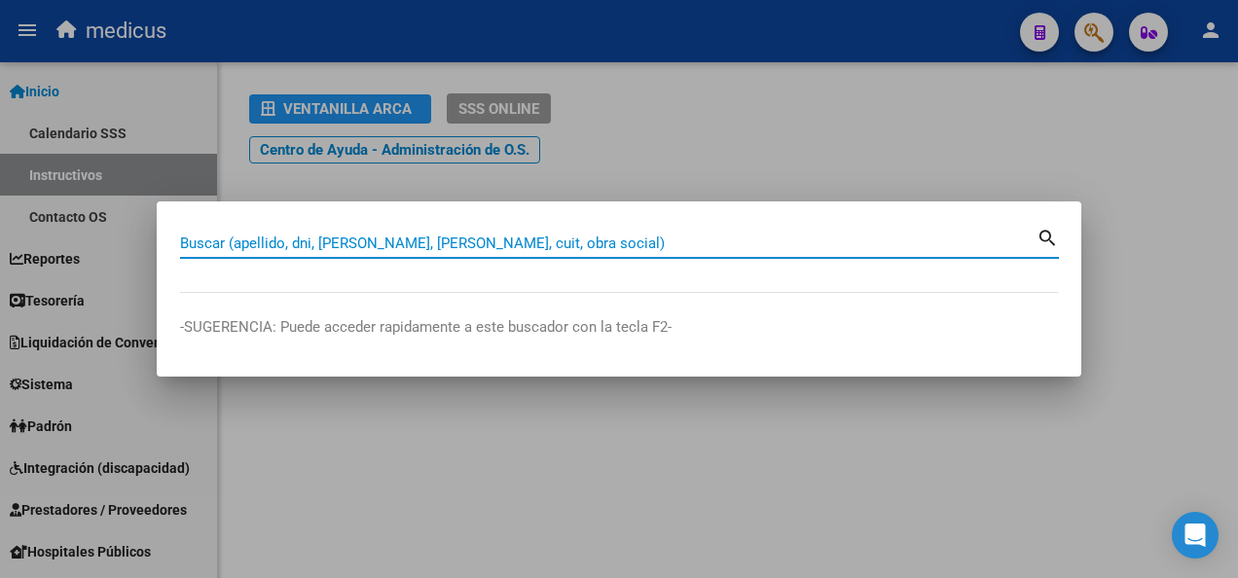
click at [394, 242] on input "Buscar (apellido, dni, [PERSON_NAME], [PERSON_NAME], cuit, obra social)" at bounding box center [608, 244] width 857 height 18
paste input "27401119804"
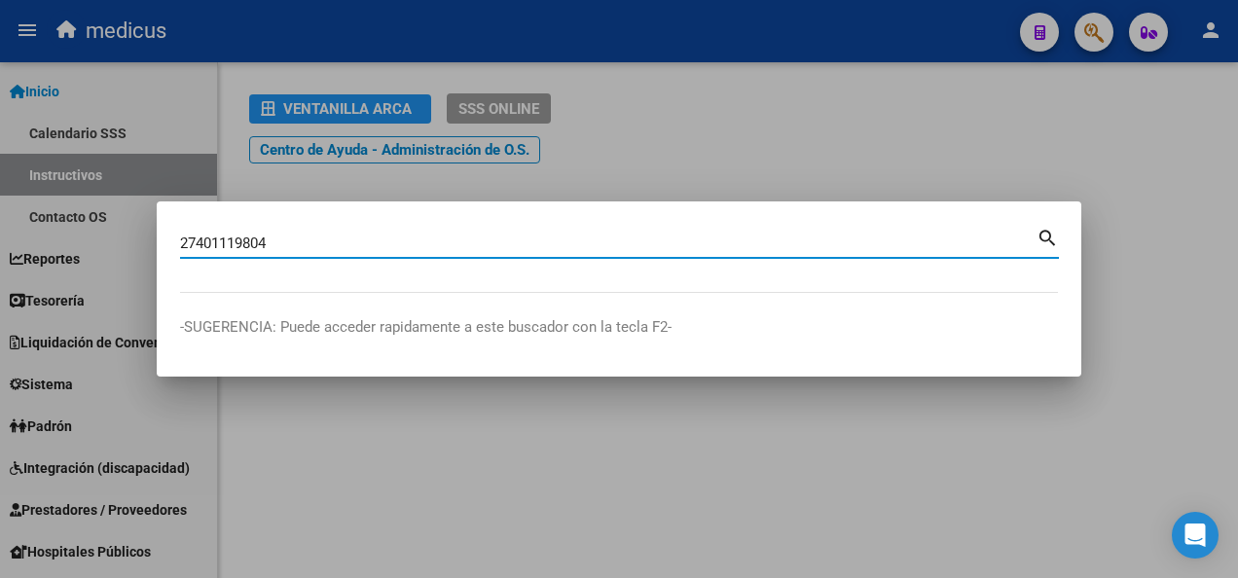
type input "27401119804"
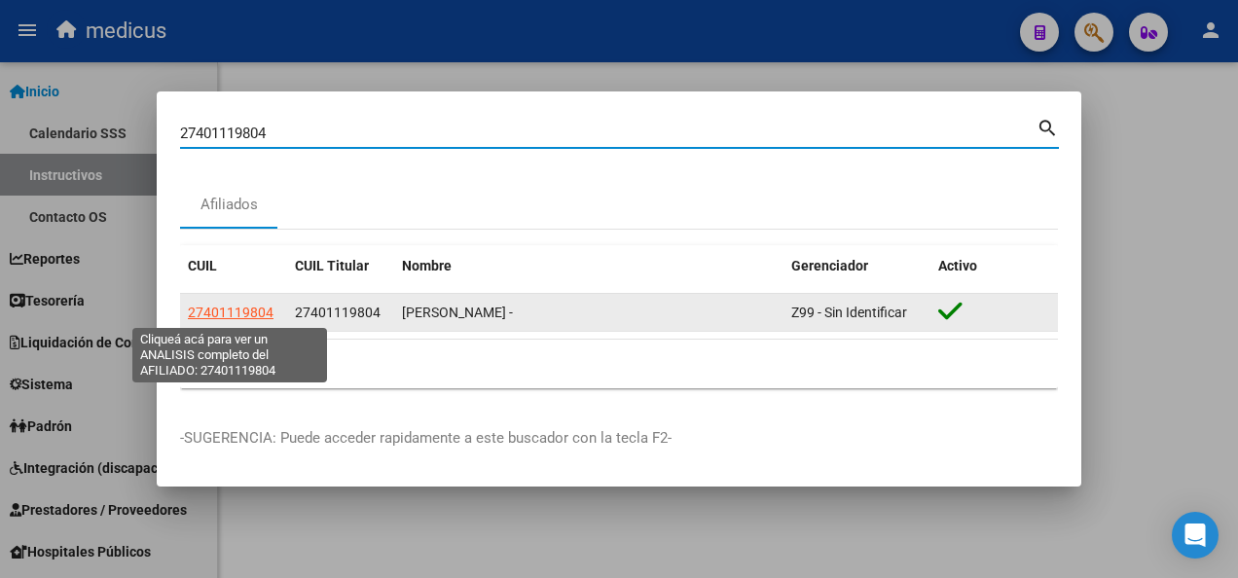
click at [219, 313] on span "27401119804" at bounding box center [231, 313] width 86 height 16
type textarea "27401119804"
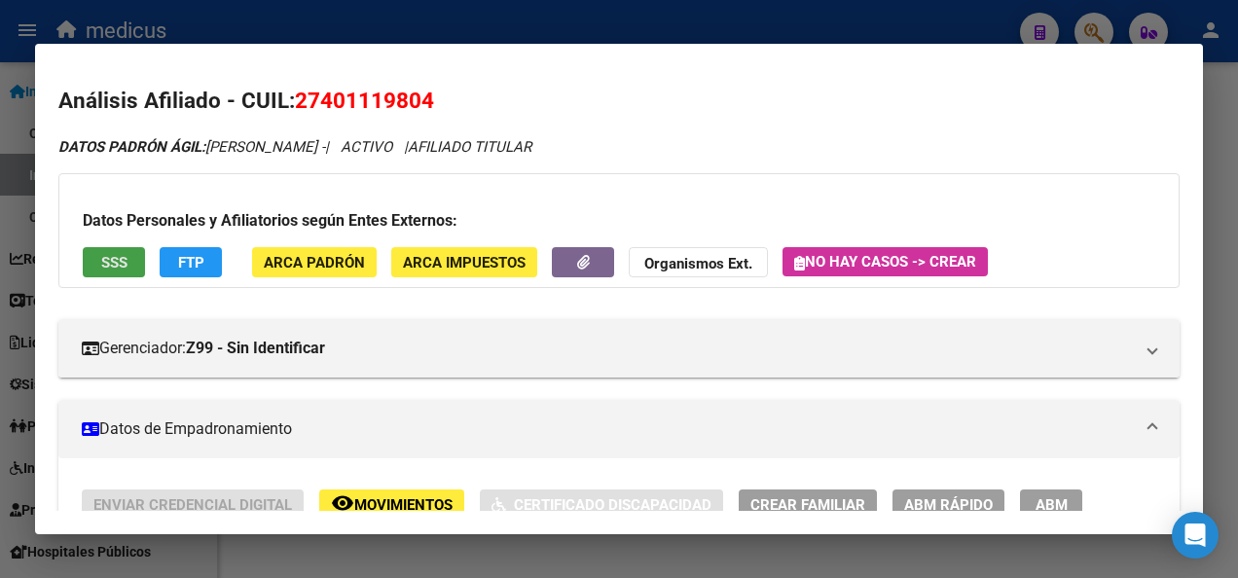
click at [104, 261] on span "SSS" at bounding box center [114, 263] width 26 height 18
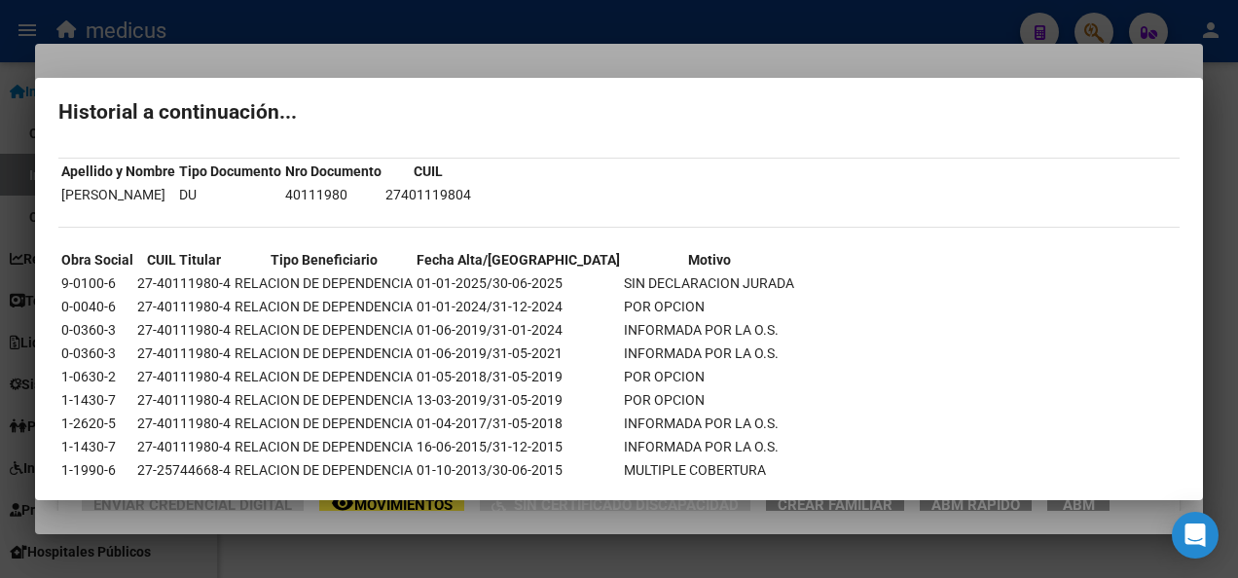
scroll to position [0, 0]
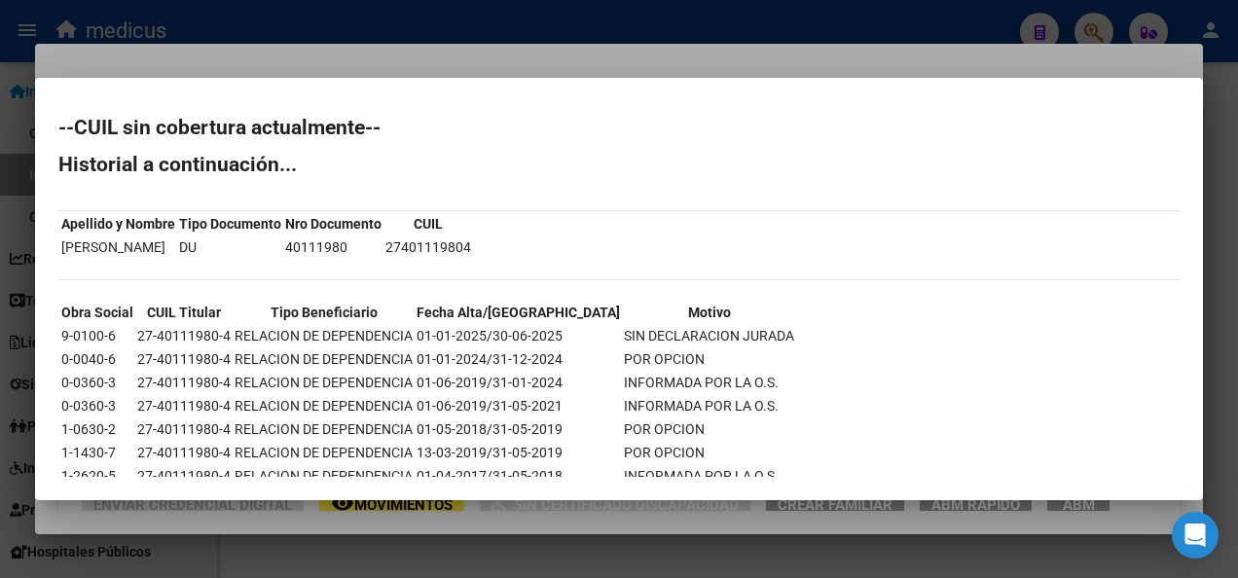
click at [860, 557] on div at bounding box center [619, 289] width 1238 height 578
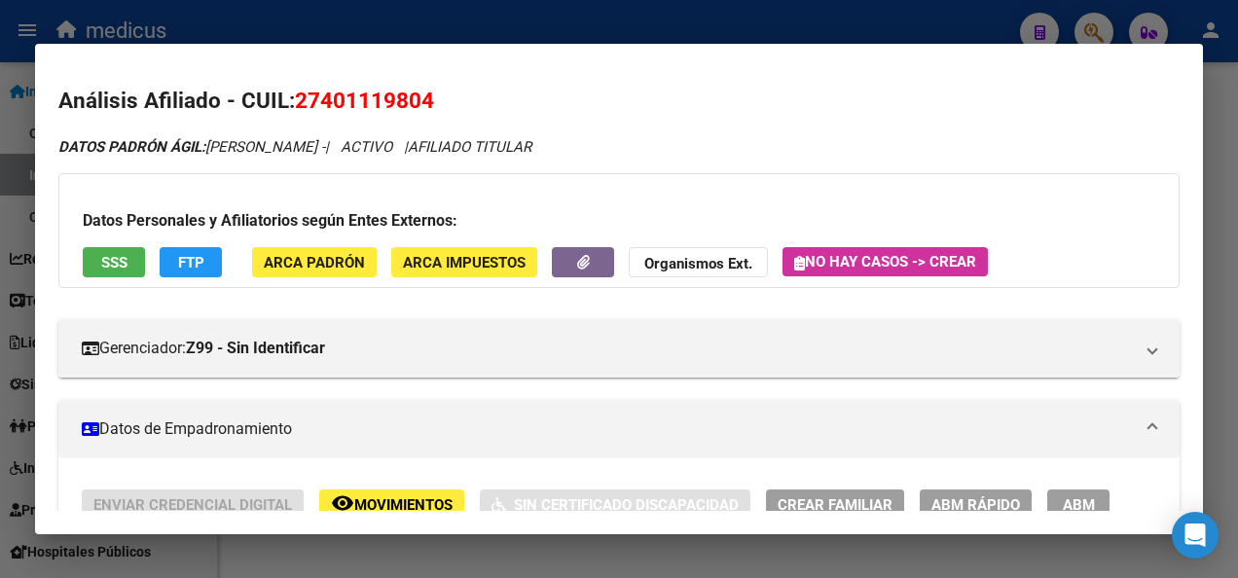
click at [444, 555] on div at bounding box center [619, 289] width 1238 height 578
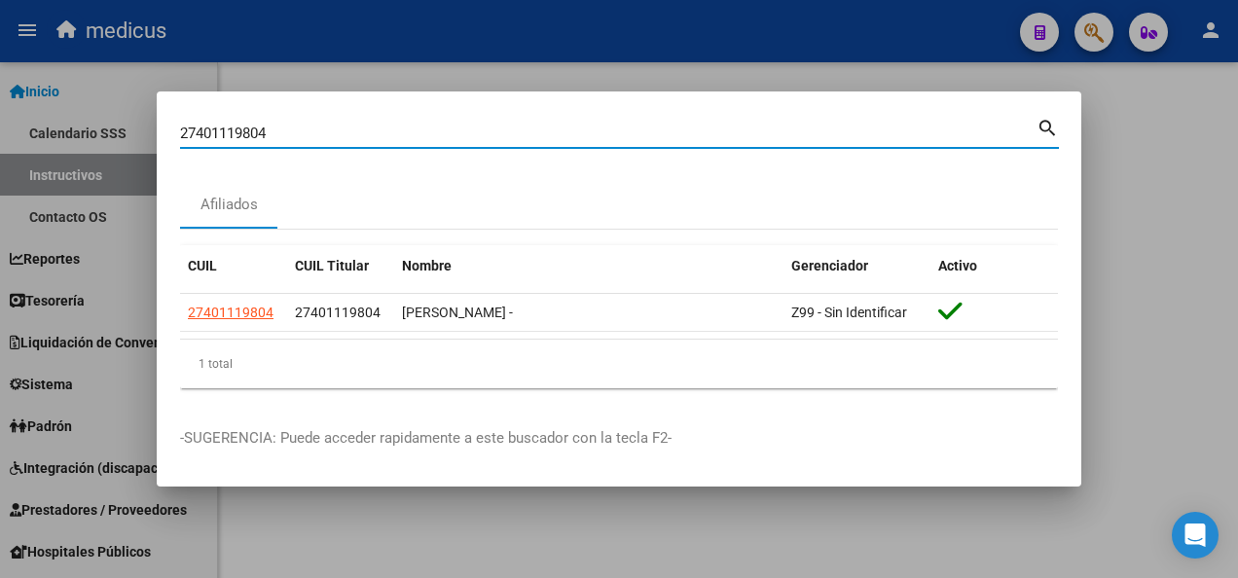
drag, startPoint x: 300, startPoint y: 129, endPoint x: 95, endPoint y: 124, distance: 204.5
click at [95, 124] on div "27401119804 Buscar (apellido, dni, cuil, nro traspaso, cuit, obra social) searc…" at bounding box center [619, 289] width 1238 height 578
paste input "0392663712"
type input "20392663712"
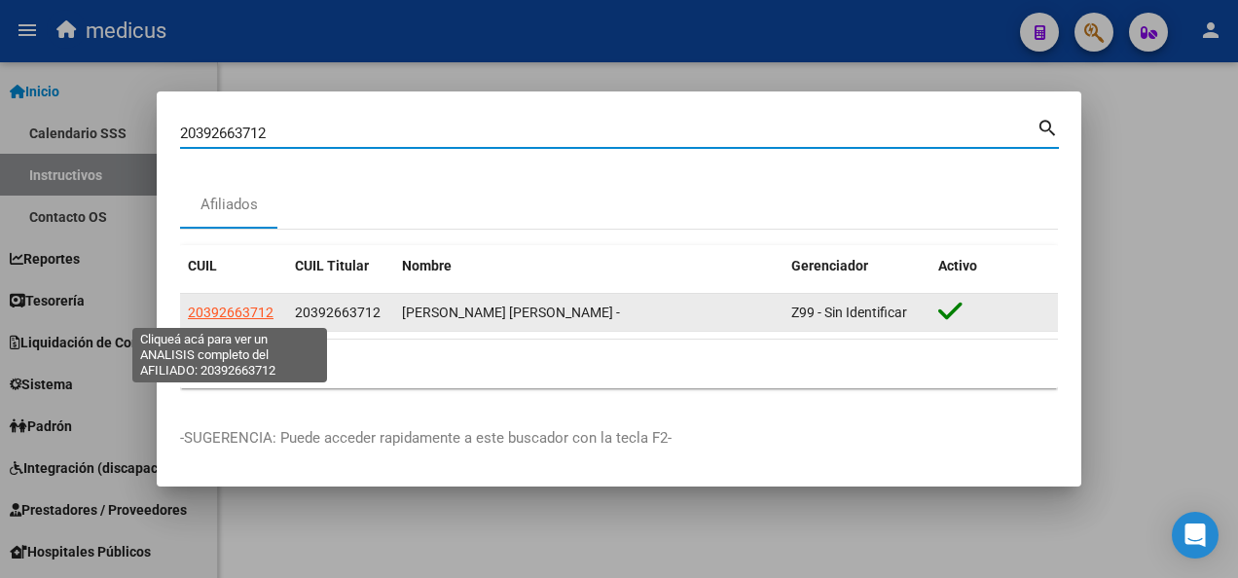
click at [235, 311] on span "20392663712" at bounding box center [231, 313] width 86 height 16
type textarea "20392663712"
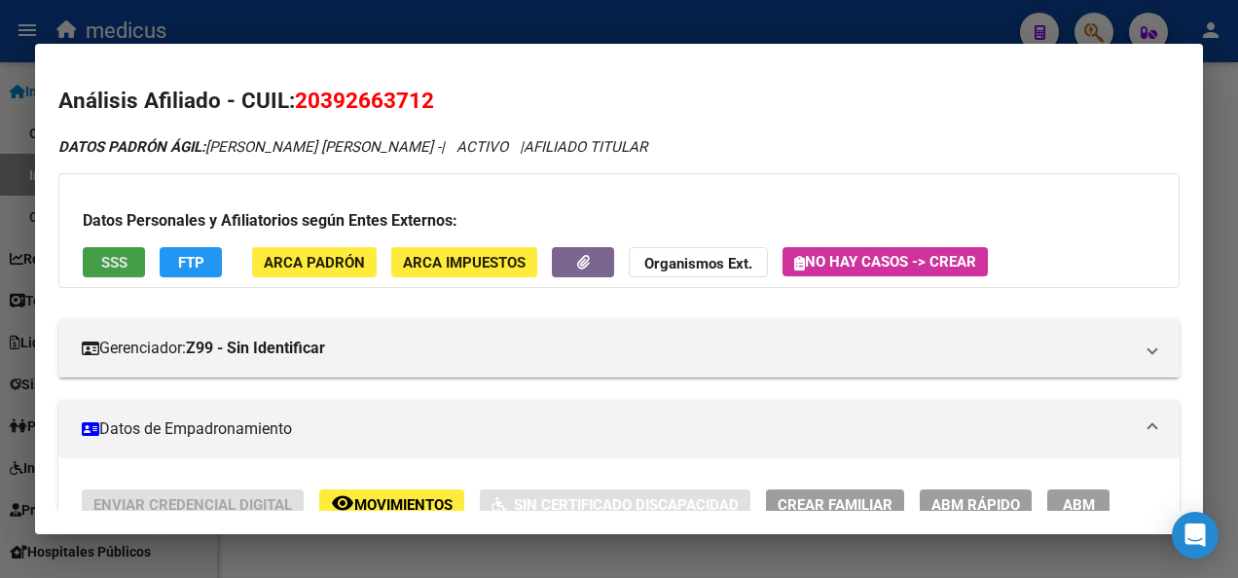
click at [125, 263] on span "SSS" at bounding box center [114, 263] width 26 height 18
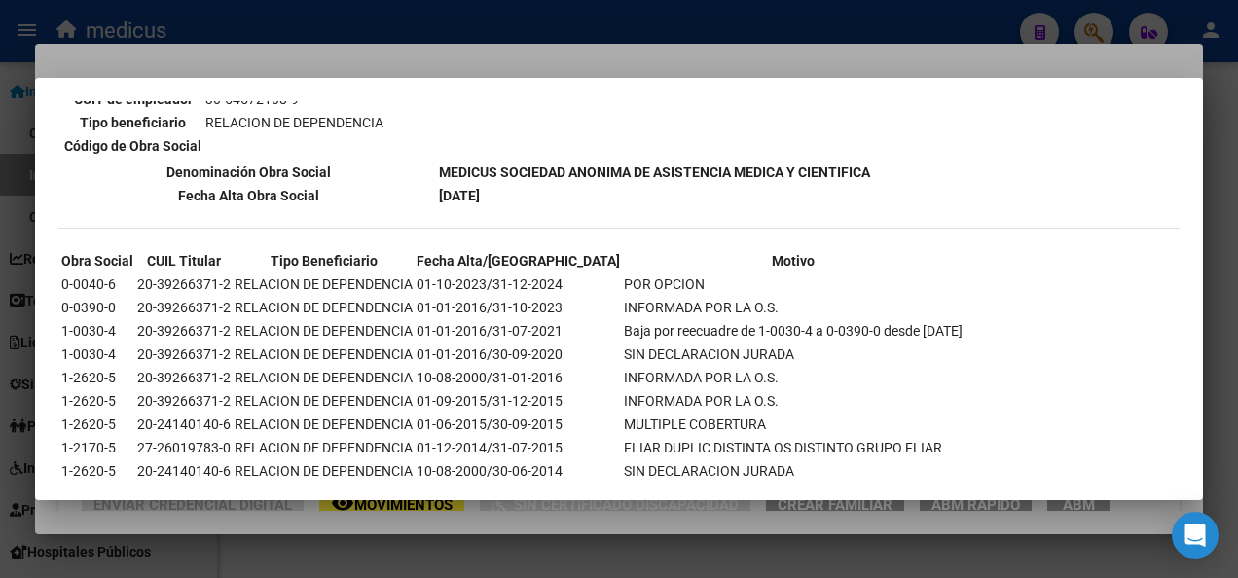
scroll to position [1117, 0]
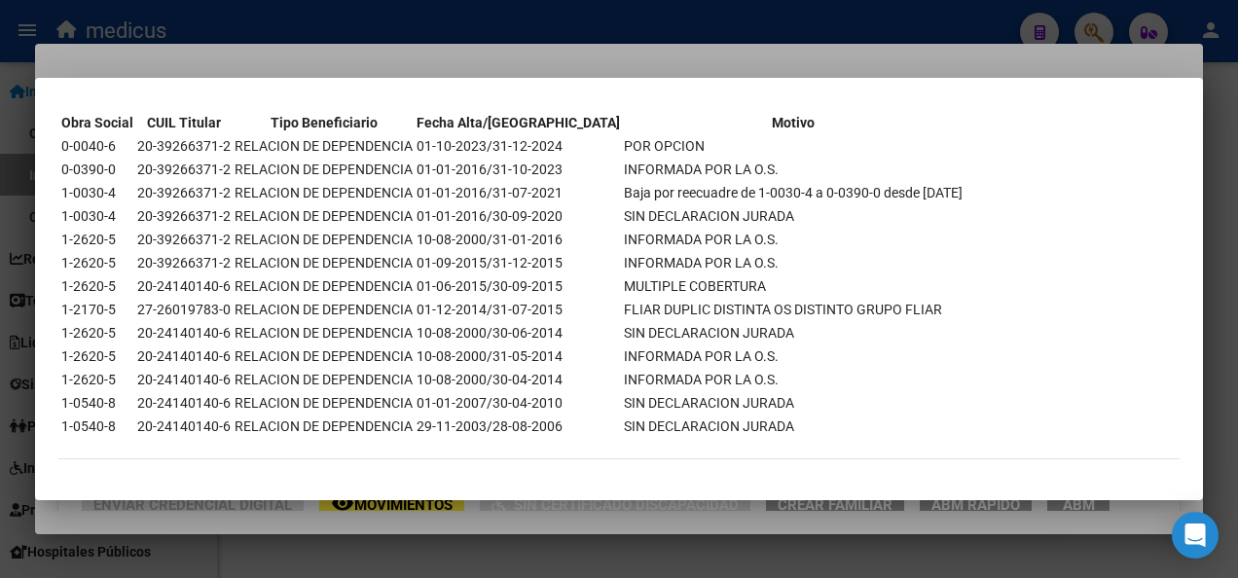
click at [572, 545] on div at bounding box center [619, 289] width 1238 height 578
